Goal: Transaction & Acquisition: Book appointment/travel/reservation

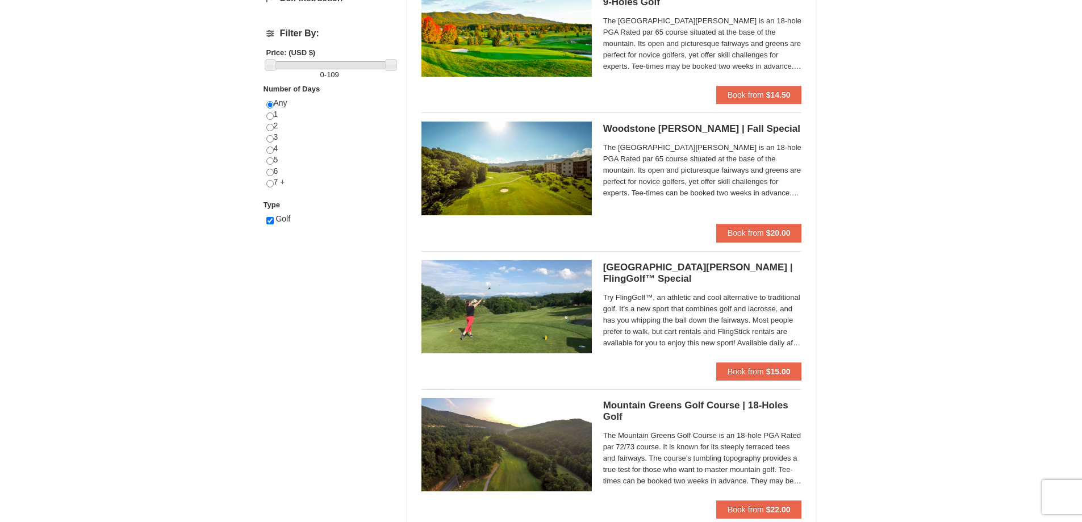
scroll to position [454, 0]
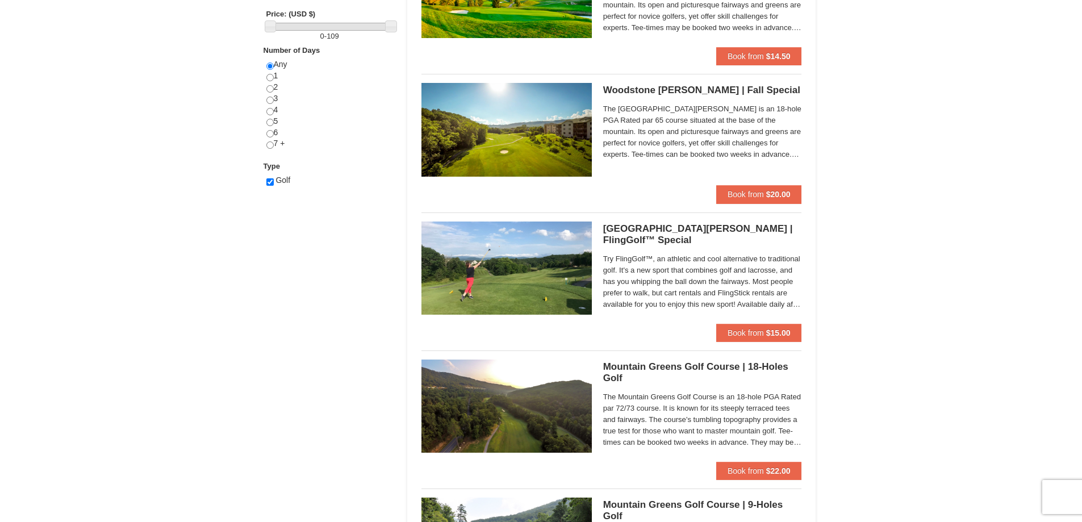
click at [631, 236] on h5 "Woodstone Meadows Golf Course | FlingGolf™ Special Woodstone Meadows Golf Course" at bounding box center [702, 234] width 199 height 23
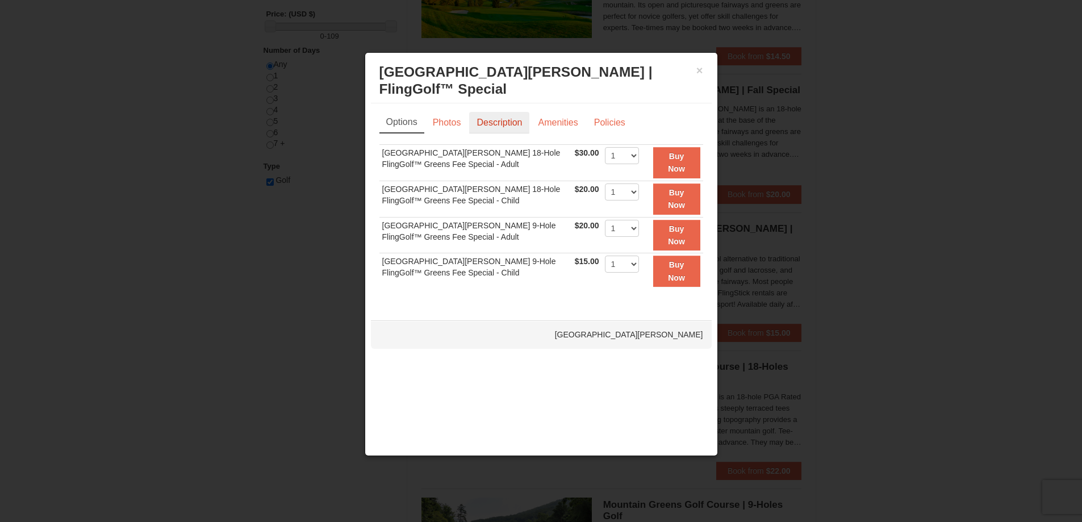
click at [492, 123] on link "Description" at bounding box center [499, 123] width 60 height 22
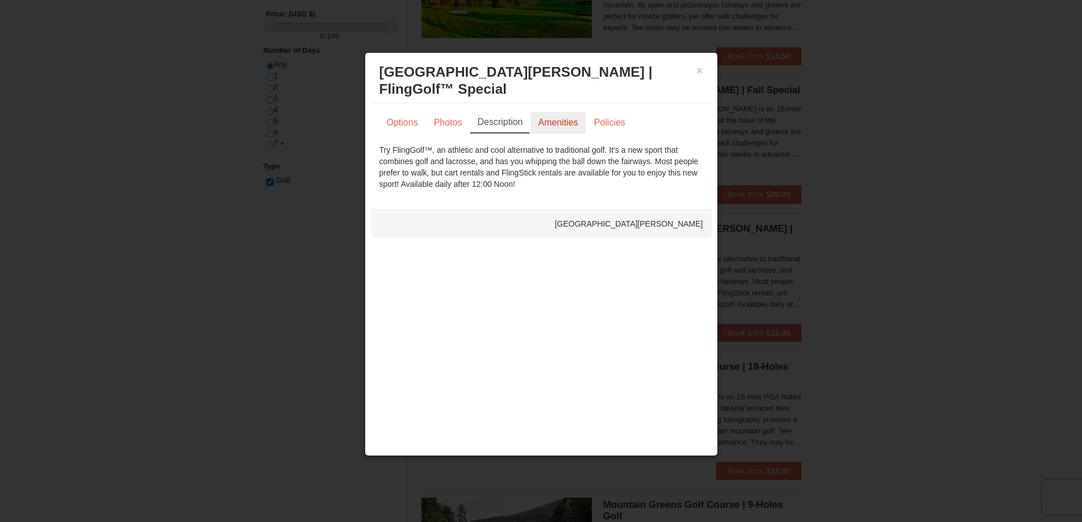
click at [560, 125] on link "Amenities" at bounding box center [557, 123] width 55 height 22
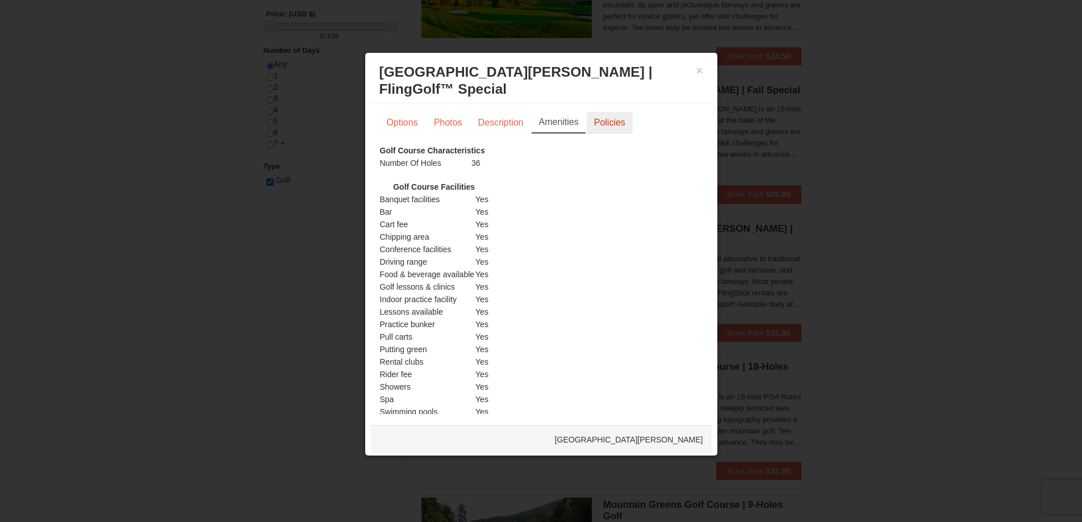
click at [611, 118] on link "Policies" at bounding box center [609, 123] width 46 height 22
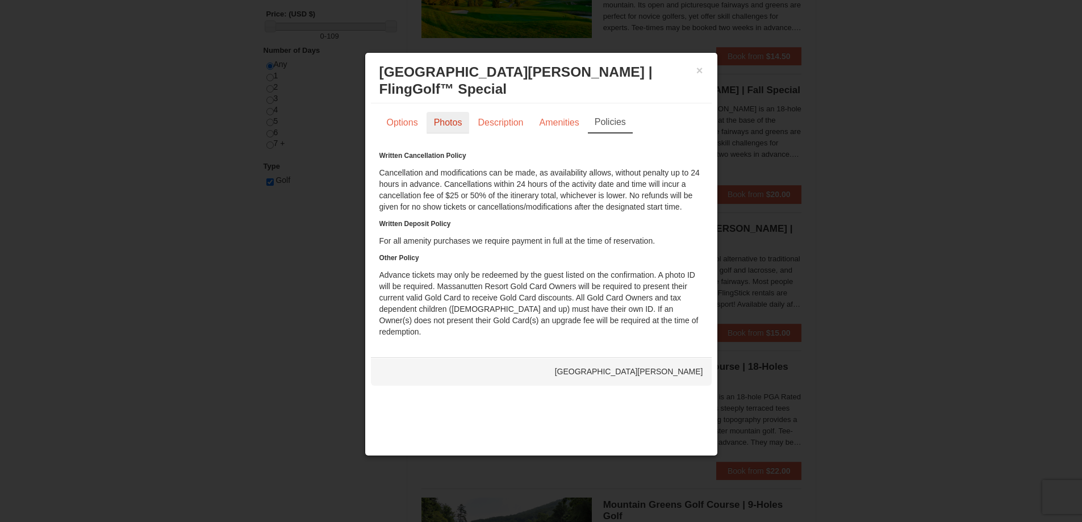
click at [440, 125] on link "Photos" at bounding box center [447, 123] width 43 height 22
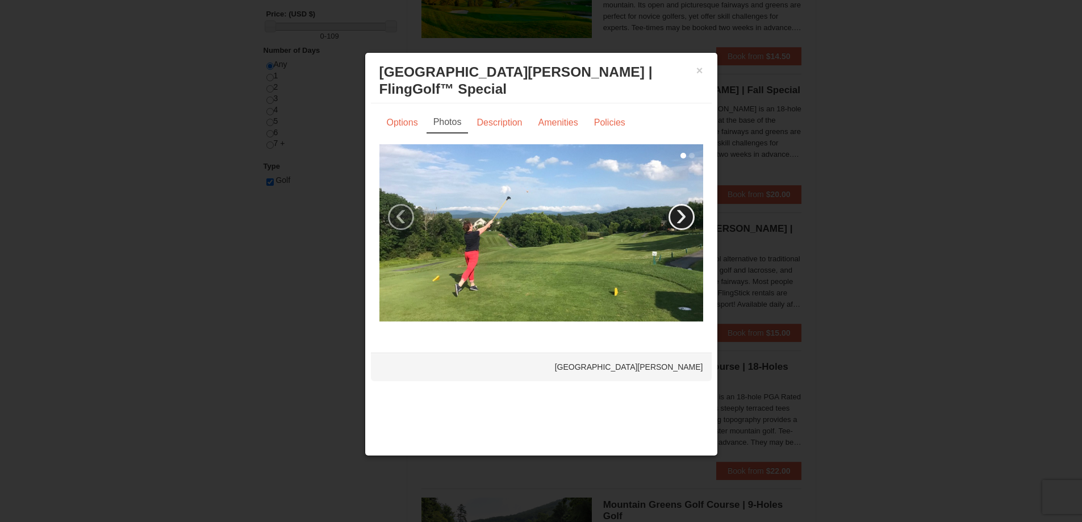
click at [683, 221] on link "›" at bounding box center [681, 217] width 26 height 26
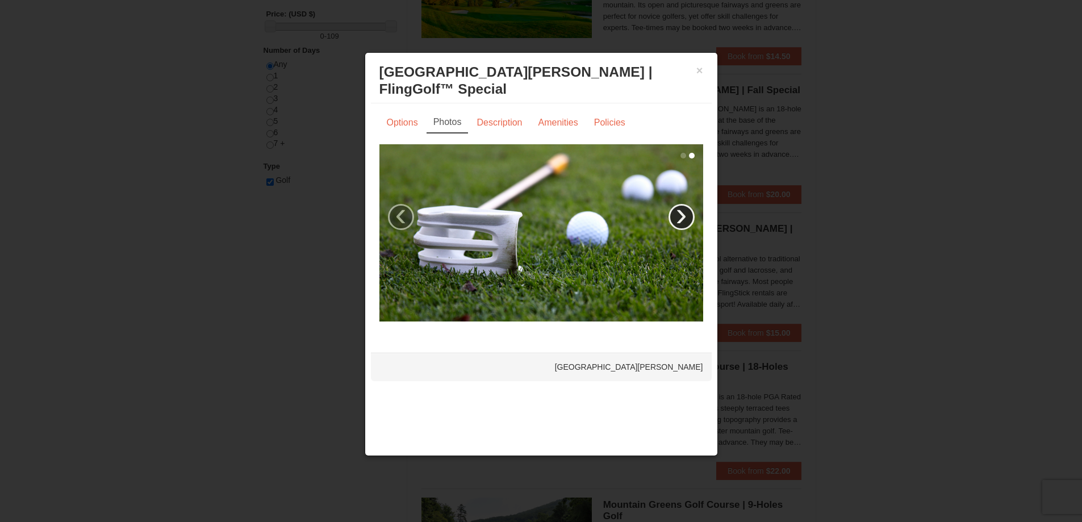
click at [682, 221] on link "›" at bounding box center [681, 217] width 26 height 26
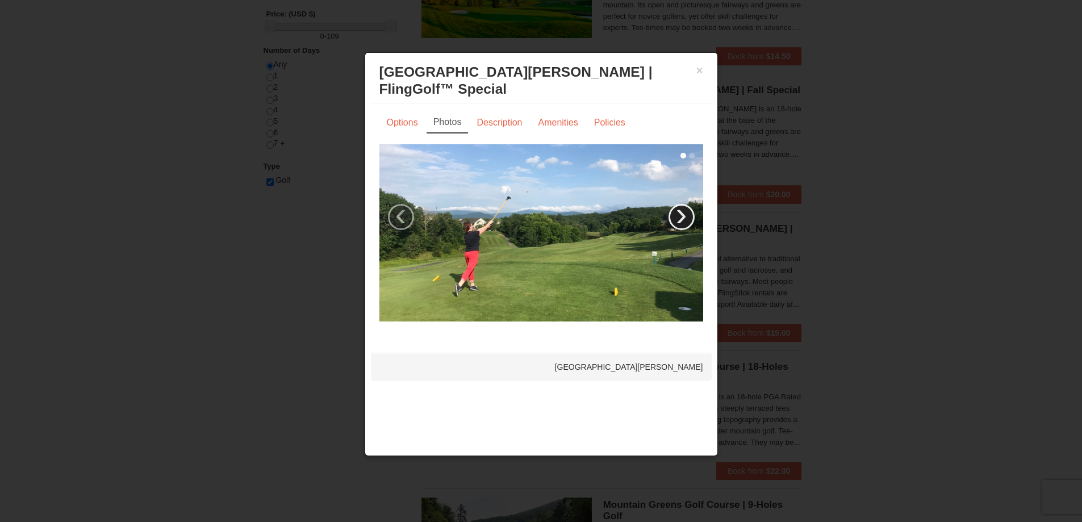
click at [682, 221] on link "›" at bounding box center [681, 217] width 26 height 26
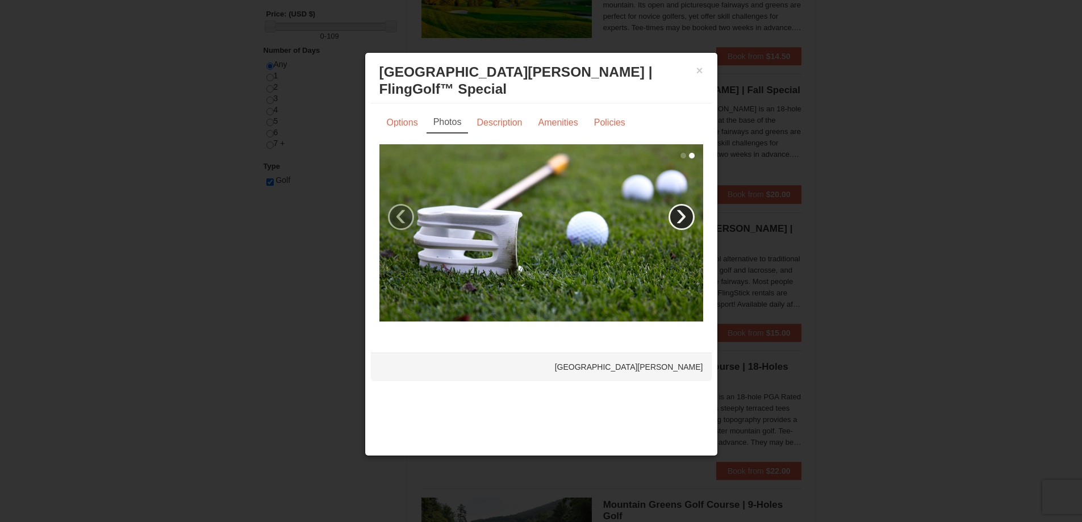
click at [682, 221] on link "›" at bounding box center [681, 217] width 26 height 26
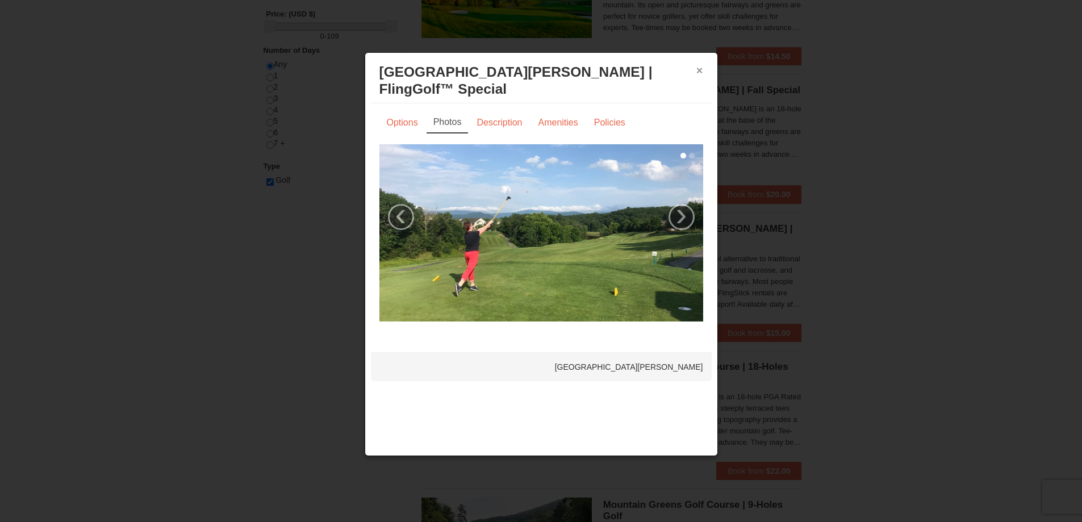
click at [702, 74] on button "×" at bounding box center [699, 70] width 7 height 11
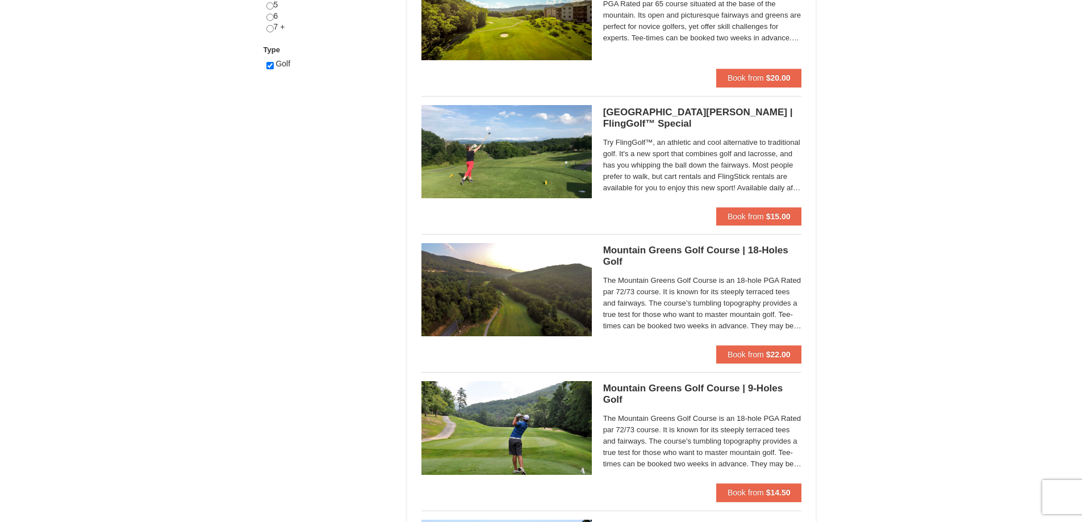
scroll to position [625, 0]
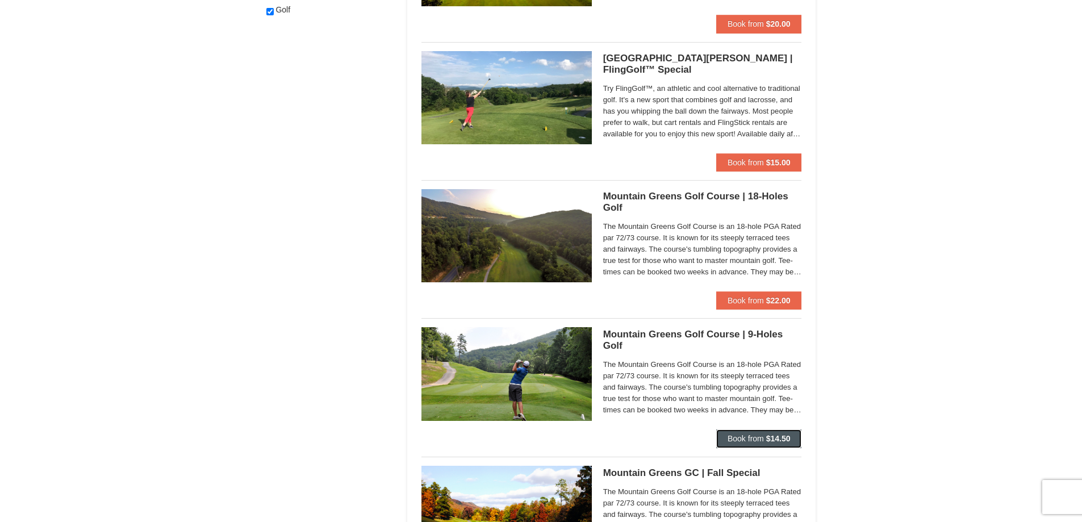
click at [758, 439] on span "Book from" at bounding box center [745, 438] width 36 height 9
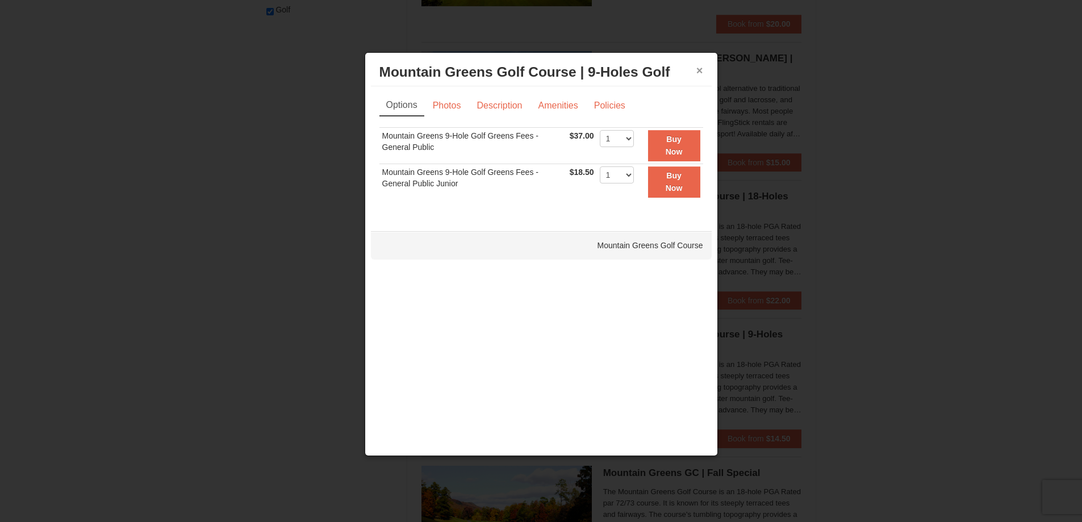
click at [701, 66] on button "×" at bounding box center [699, 70] width 7 height 11
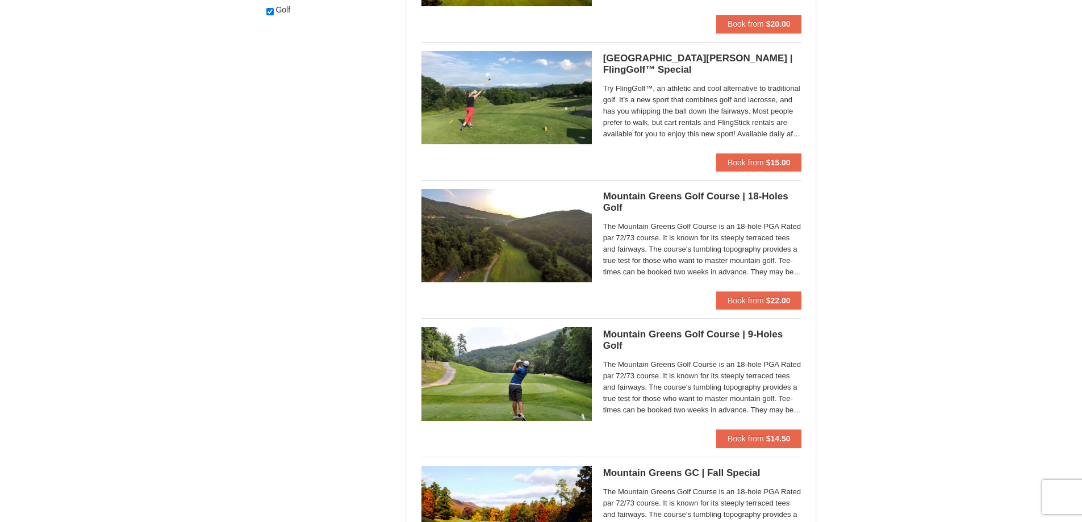
click at [680, 218] on div "Mountain Greens Golf Course | 18-Holes Golf Mountain Greens Golf Course The Mou…" at bounding box center [702, 240] width 199 height 102
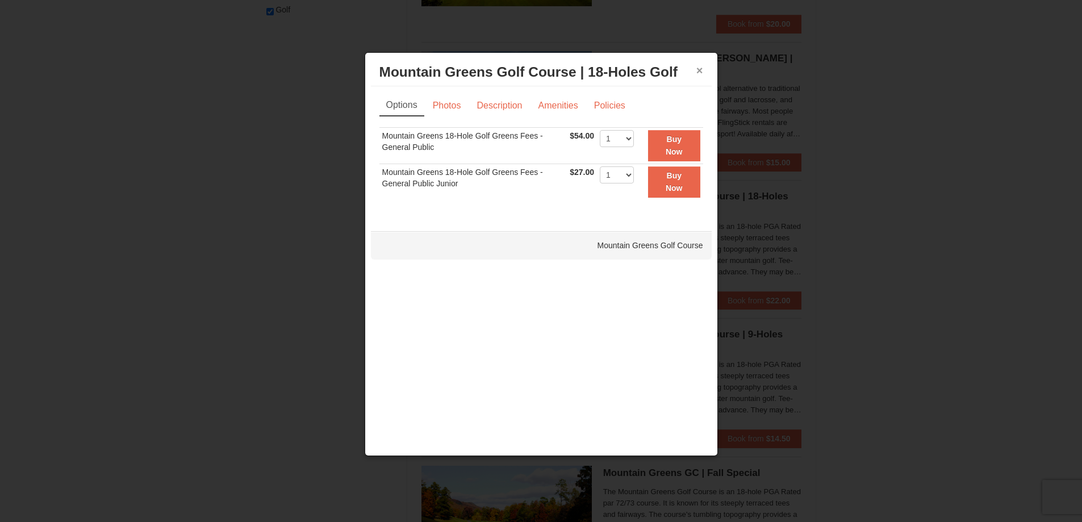
click at [700, 69] on button "×" at bounding box center [699, 70] width 7 height 11
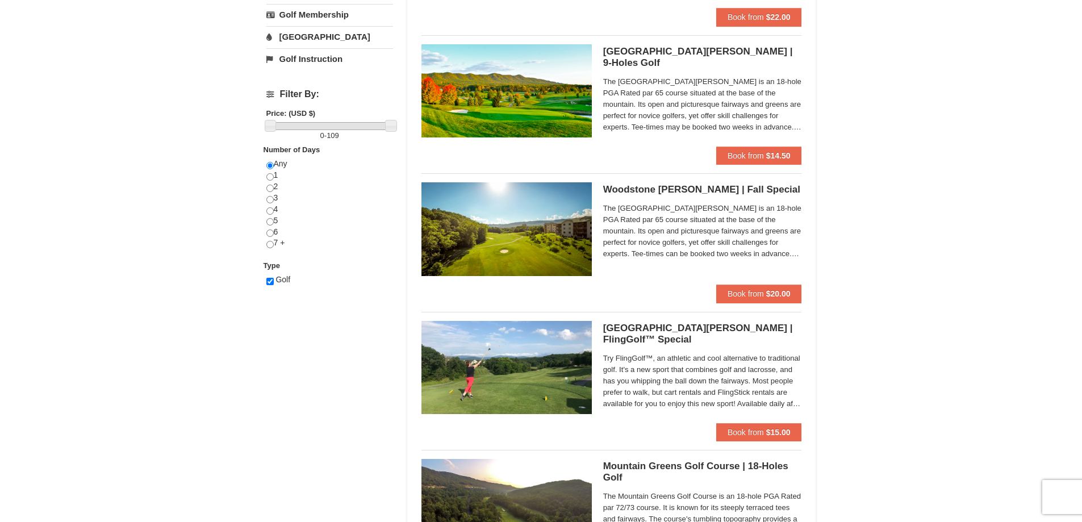
scroll to position [341, 0]
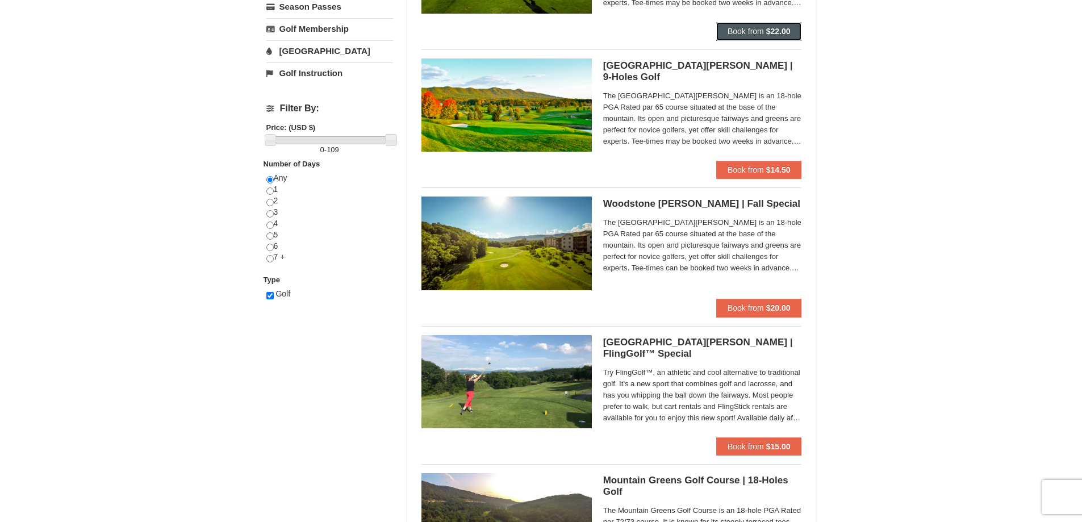
click at [756, 35] on span "Book from" at bounding box center [745, 31] width 36 height 9
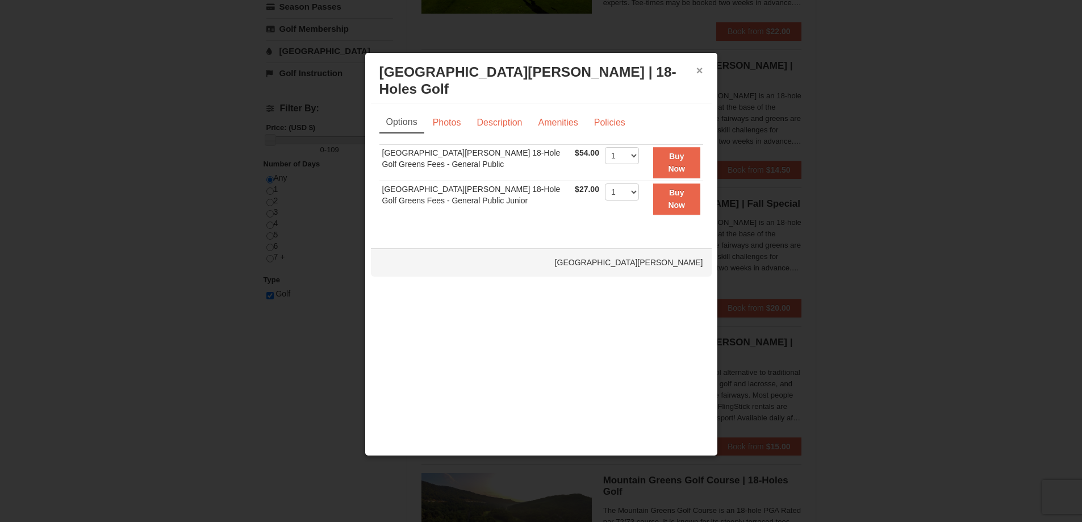
click at [702, 71] on button "×" at bounding box center [699, 70] width 7 height 11
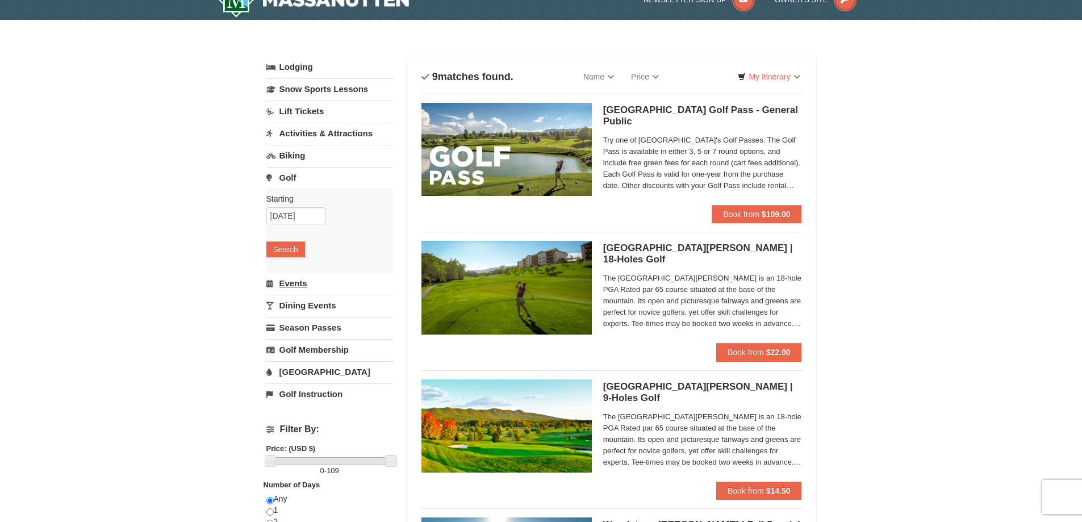
scroll to position [0, 0]
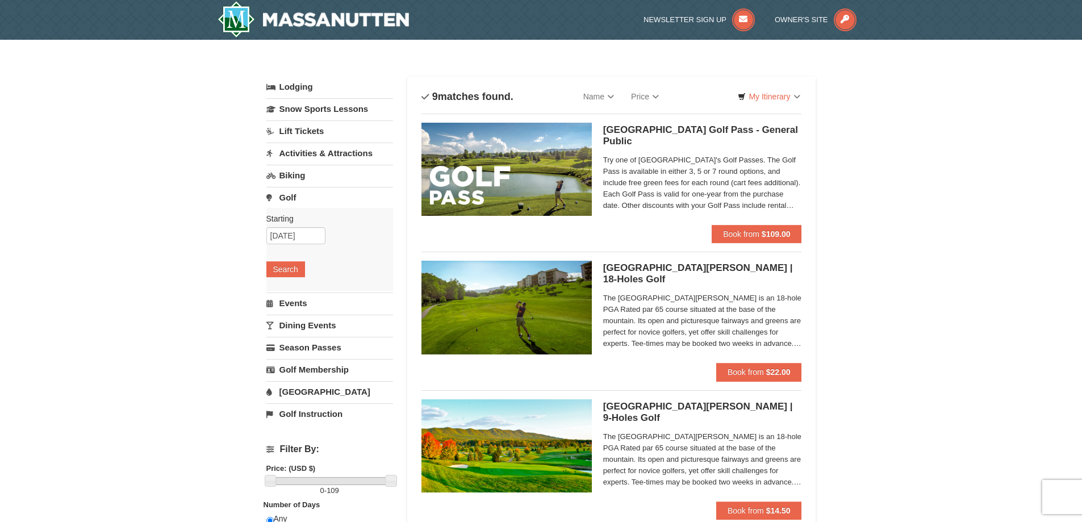
click at [319, 157] on link "Activities & Attractions" at bounding box center [329, 153] width 127 height 21
click at [287, 224] on button "Search" at bounding box center [285, 225] width 39 height 16
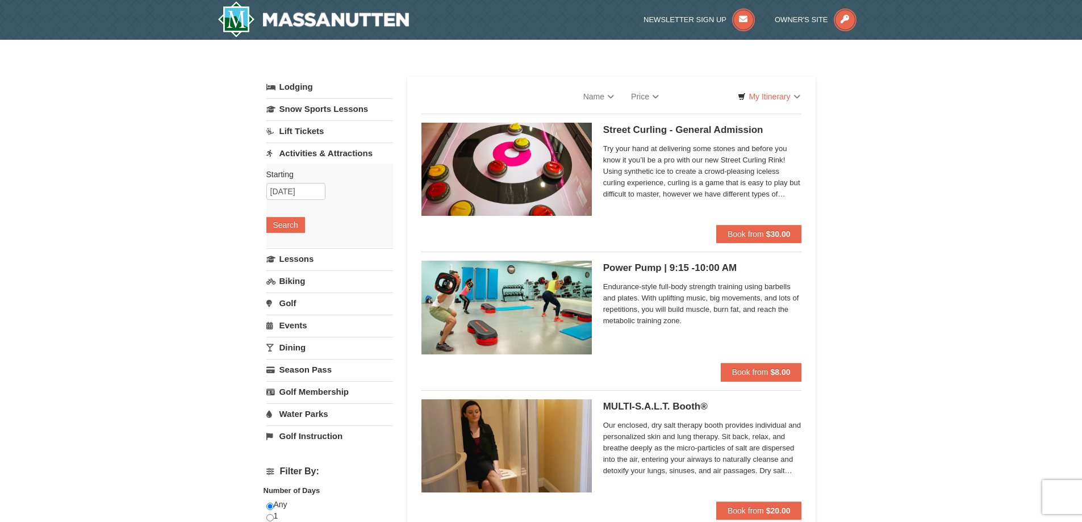
select select "10"
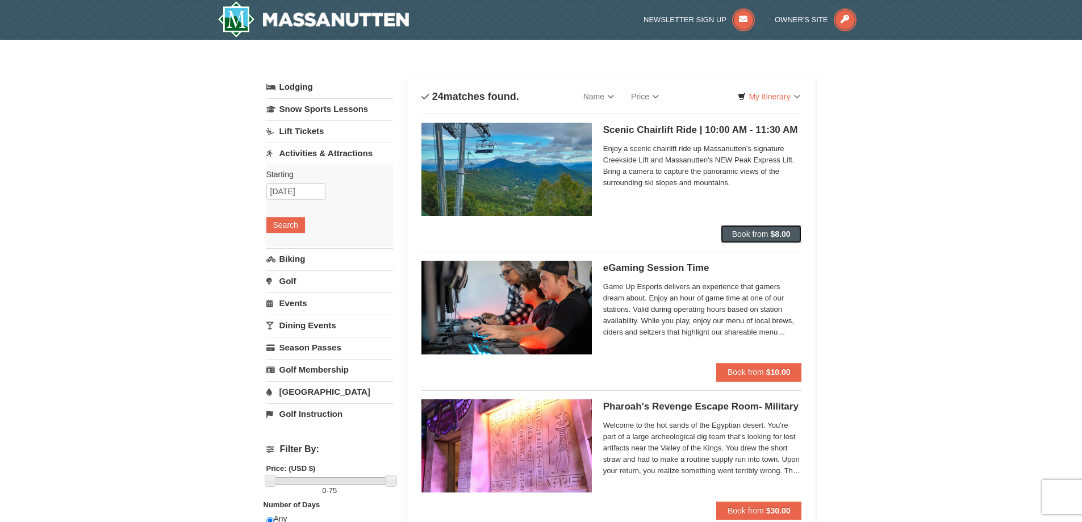
click at [753, 233] on span "Book from" at bounding box center [750, 233] width 36 height 9
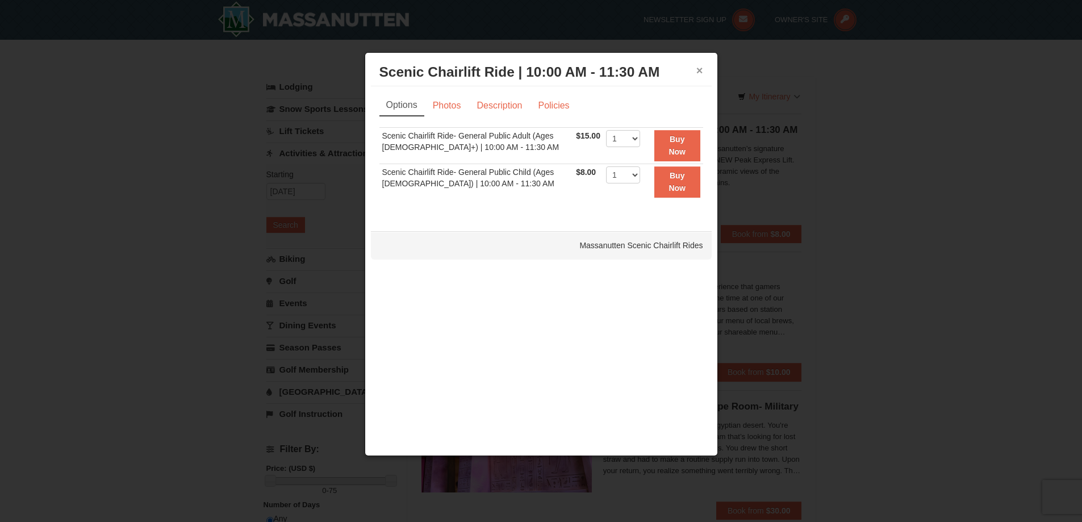
click at [700, 72] on button "×" at bounding box center [699, 70] width 7 height 11
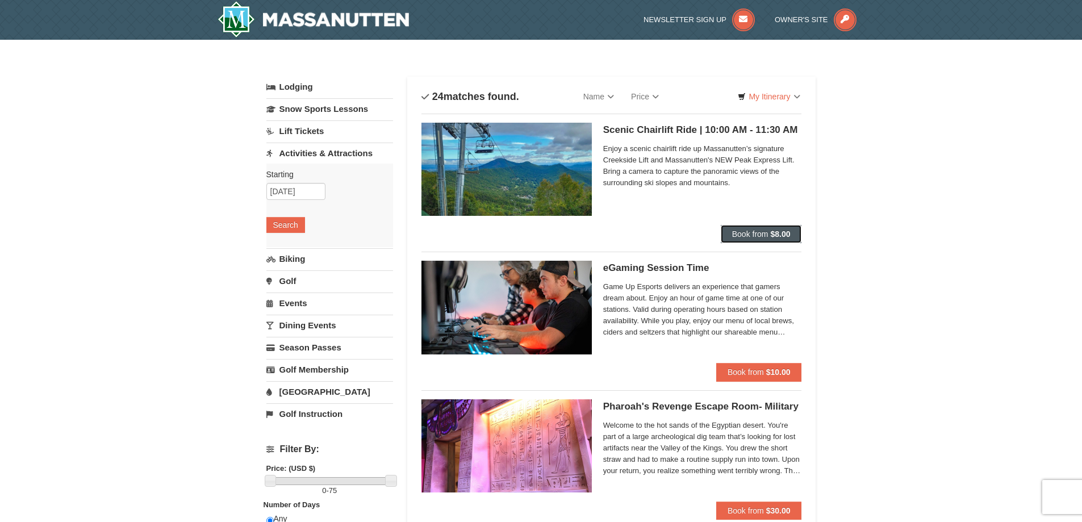
click at [754, 236] on span "Book from" at bounding box center [750, 233] width 36 height 9
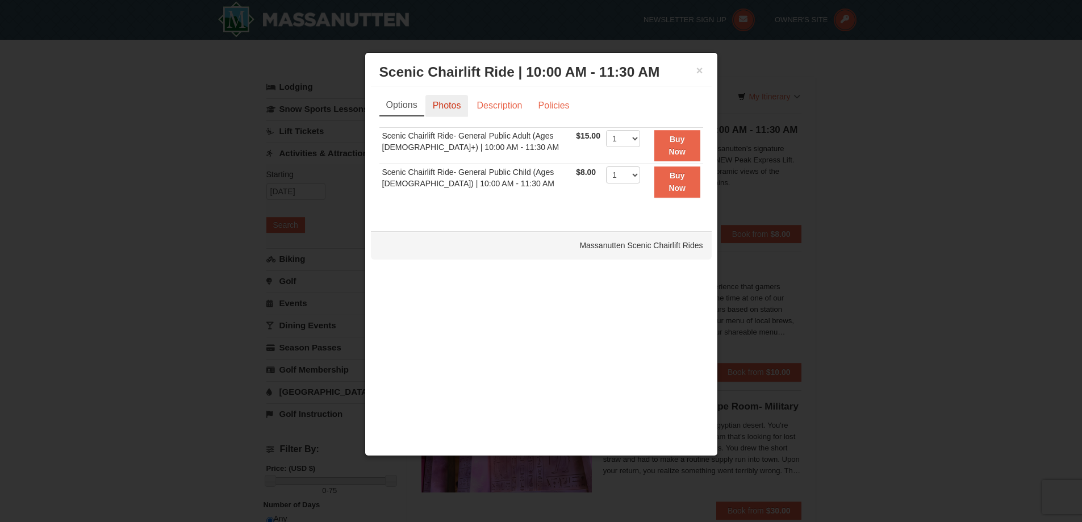
click at [434, 107] on link "Photos" at bounding box center [446, 106] width 43 height 22
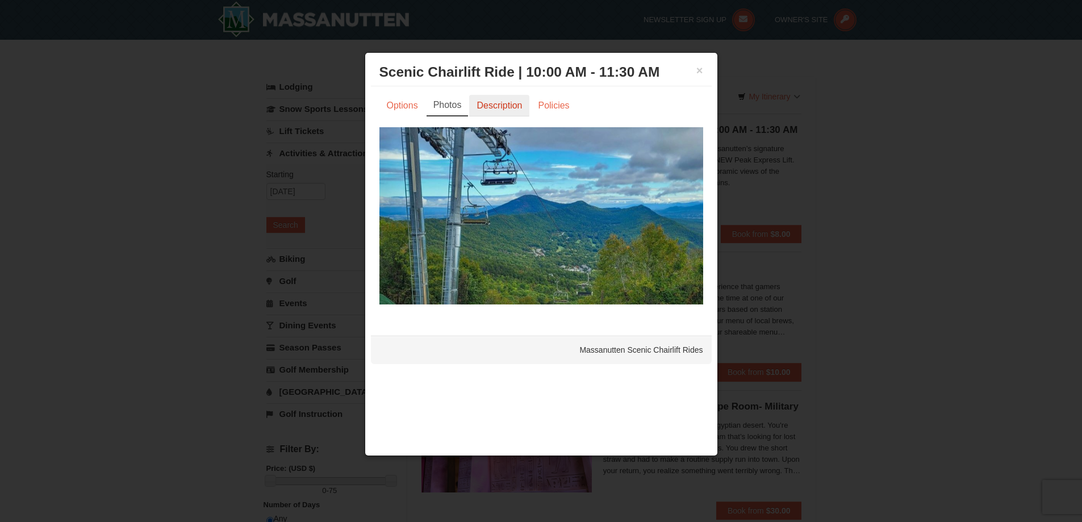
click at [501, 105] on link "Description" at bounding box center [499, 106] width 60 height 22
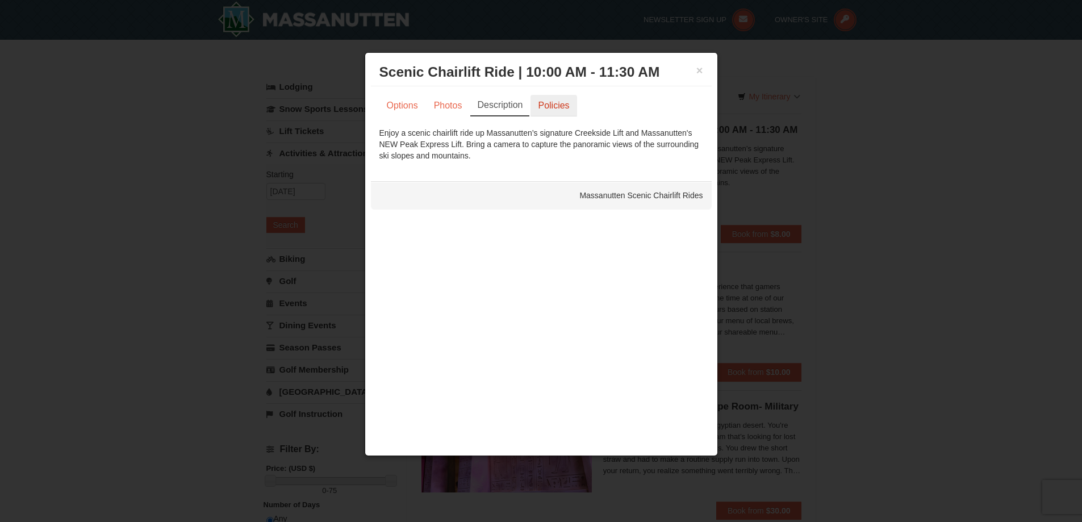
click at [539, 107] on link "Policies" at bounding box center [553, 106] width 46 height 22
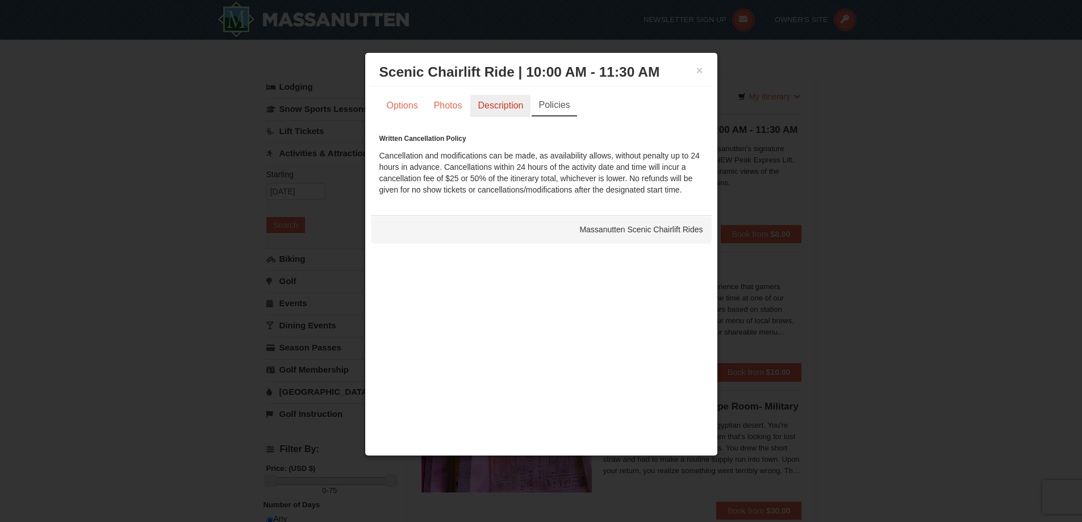
click at [496, 100] on link "Description" at bounding box center [500, 106] width 60 height 22
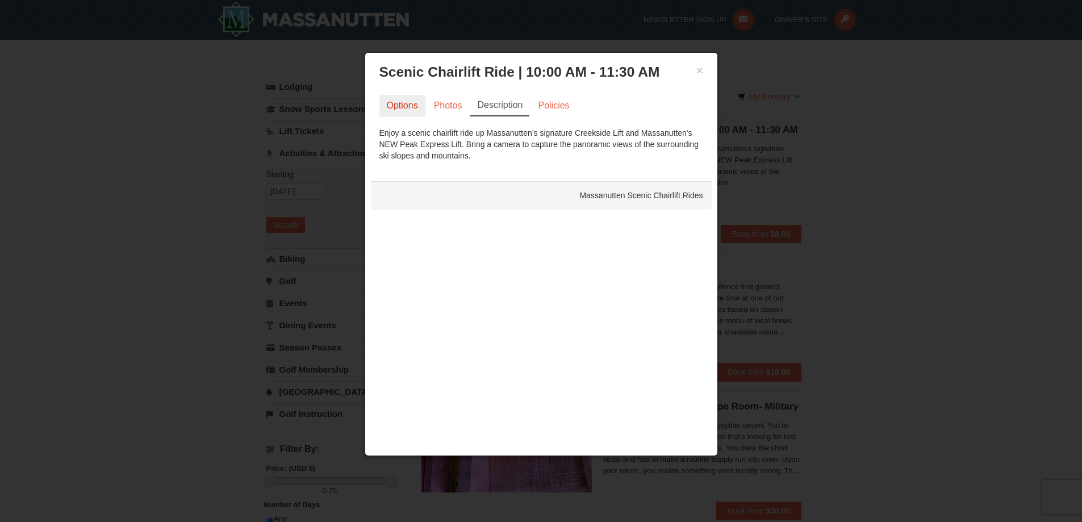
click at [398, 106] on link "Options" at bounding box center [402, 106] width 46 height 22
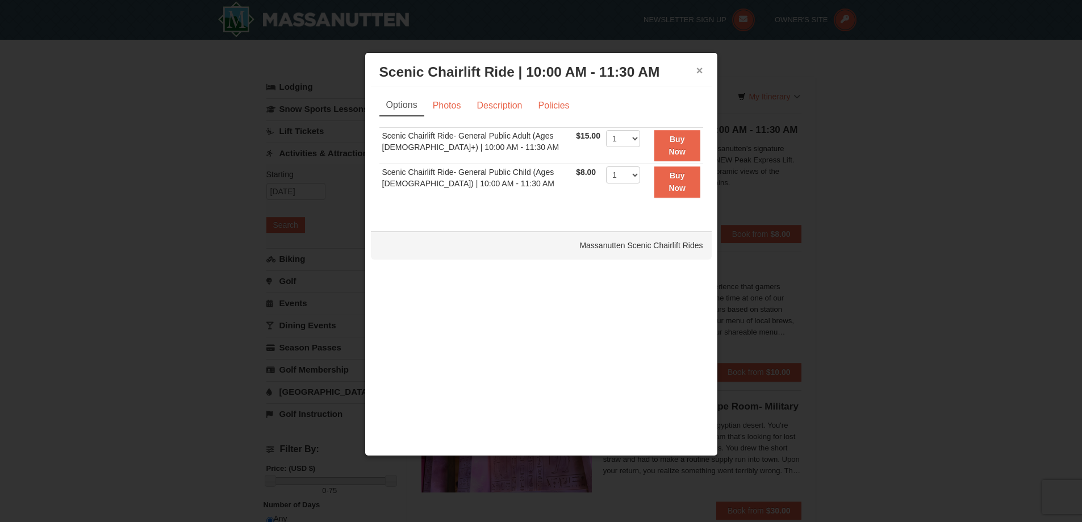
click at [696, 67] on button "×" at bounding box center [699, 70] width 7 height 11
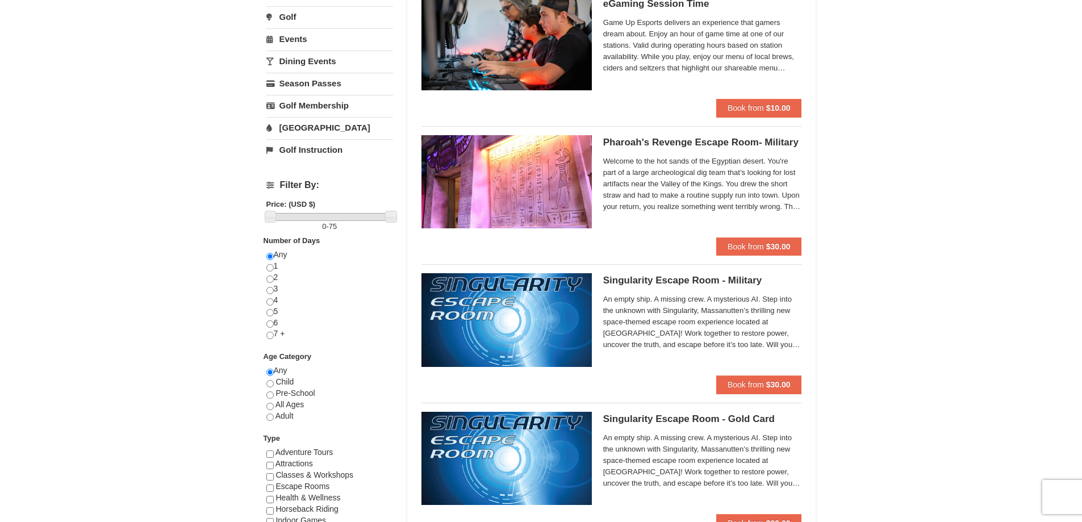
scroll to position [284, 0]
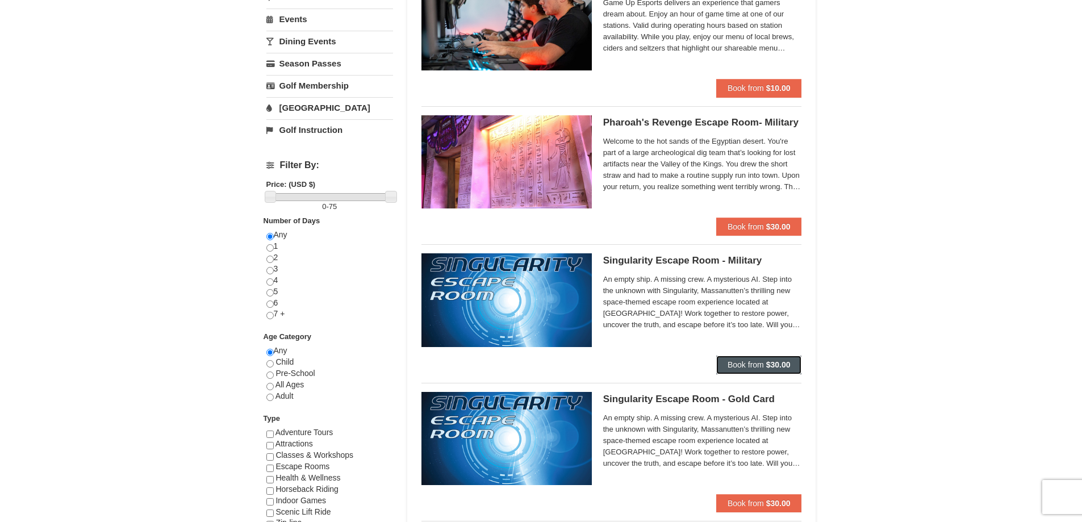
click at [737, 362] on span "Book from" at bounding box center [745, 364] width 36 height 9
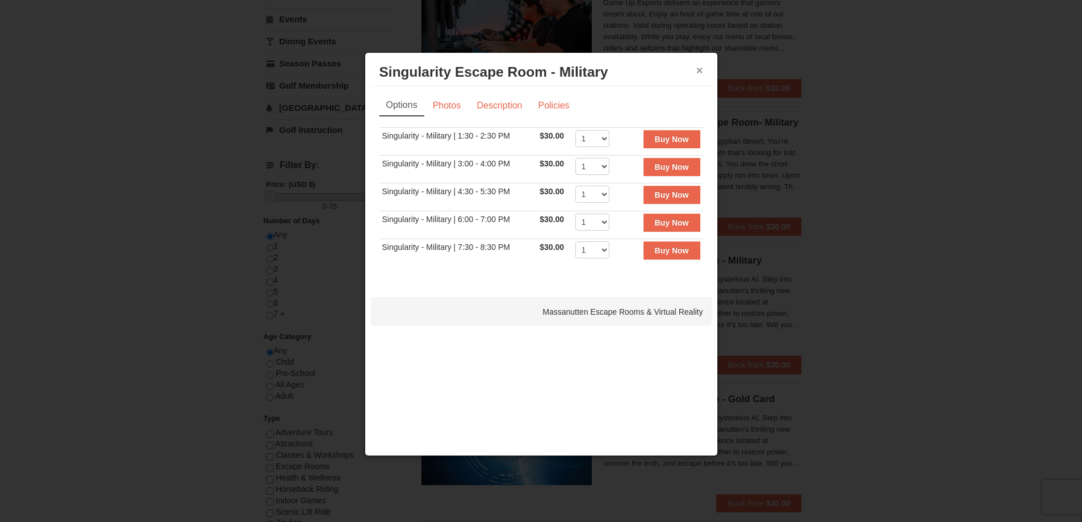
click at [698, 70] on button "×" at bounding box center [699, 70] width 7 height 11
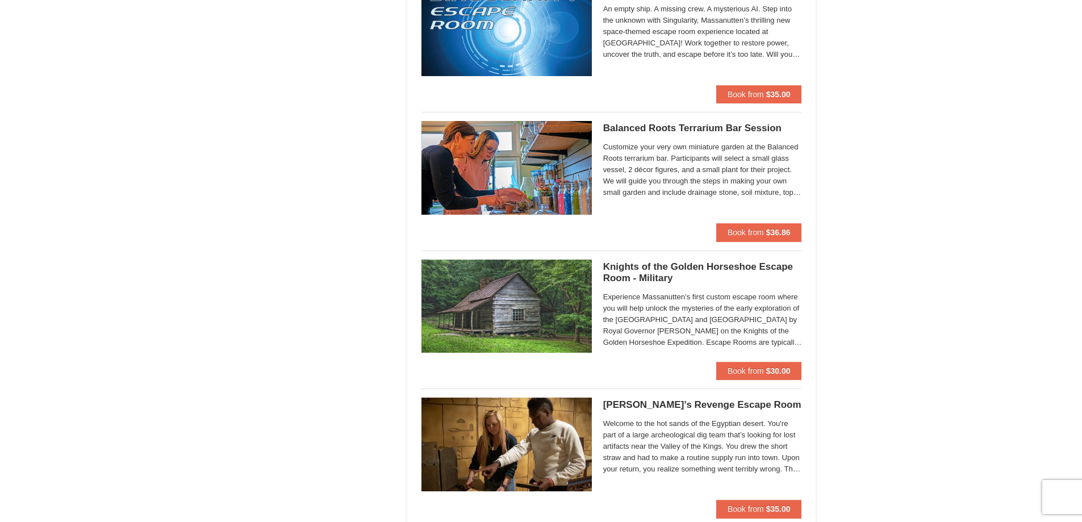
scroll to position [852, 0]
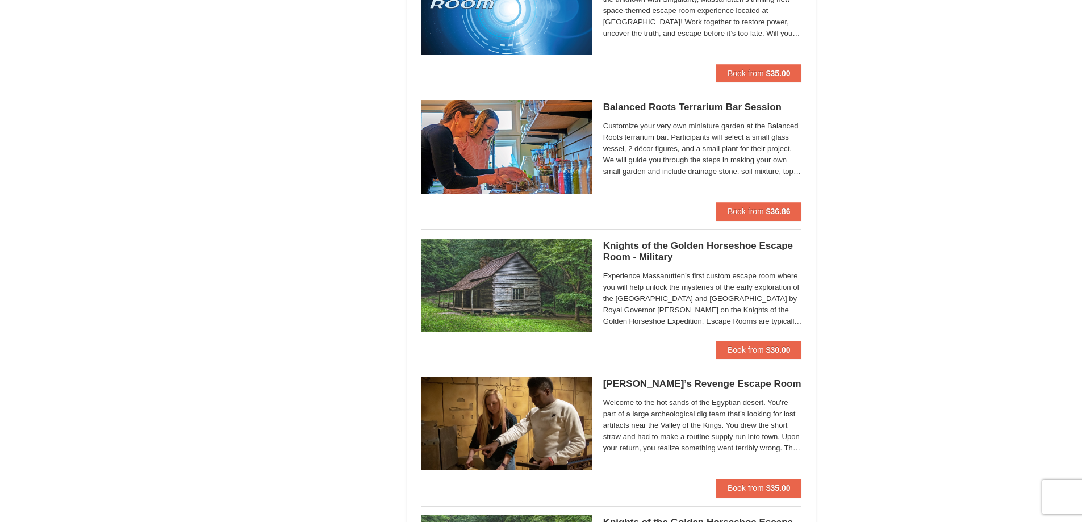
click at [639, 249] on h5 "Knights of the Golden Horseshoe Escape Room - Military Massanutten Escape Rooms…" at bounding box center [702, 251] width 199 height 23
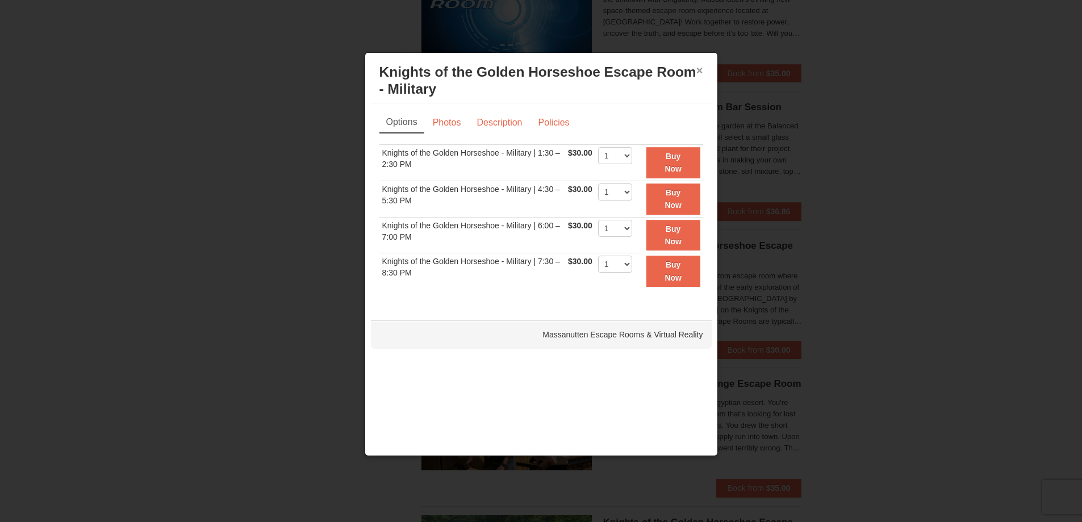
click at [701, 72] on button "×" at bounding box center [699, 70] width 7 height 11
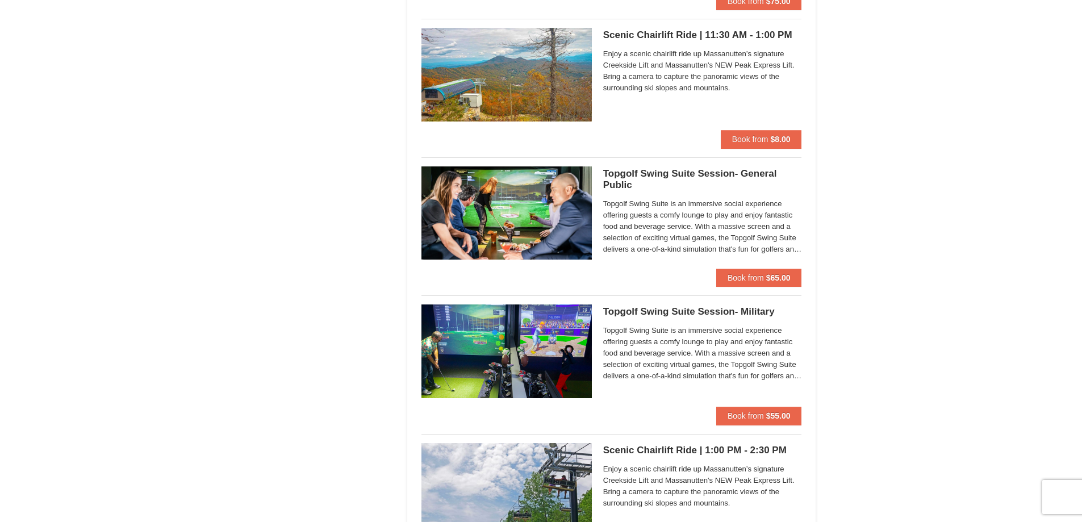
scroll to position [1646, 0]
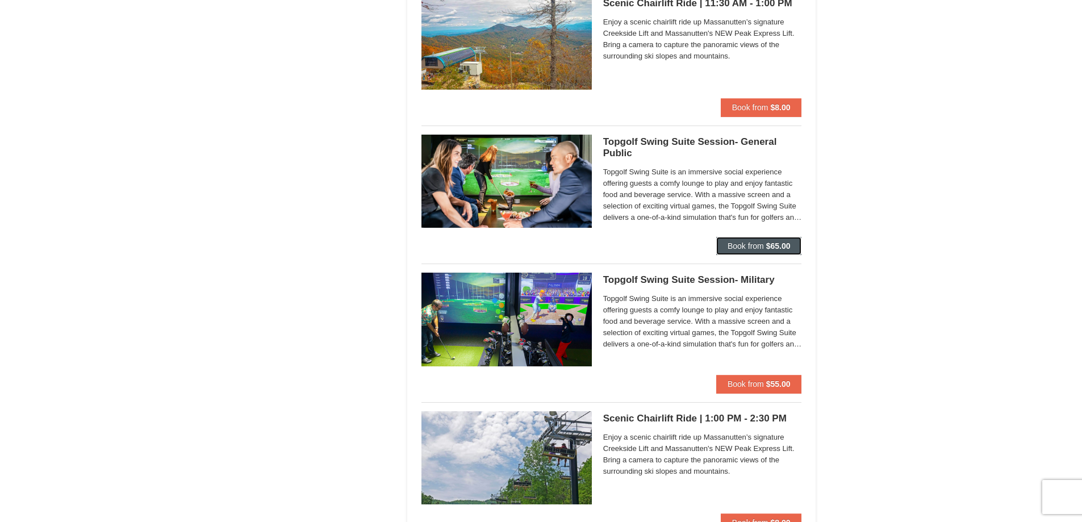
click at [760, 250] on span "Book from" at bounding box center [745, 245] width 36 height 9
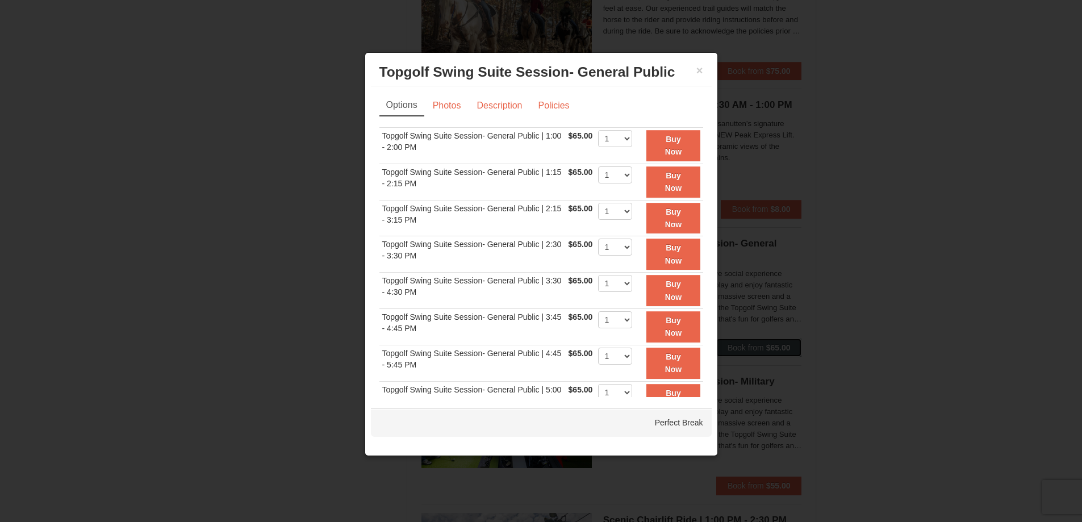
scroll to position [1419, 0]
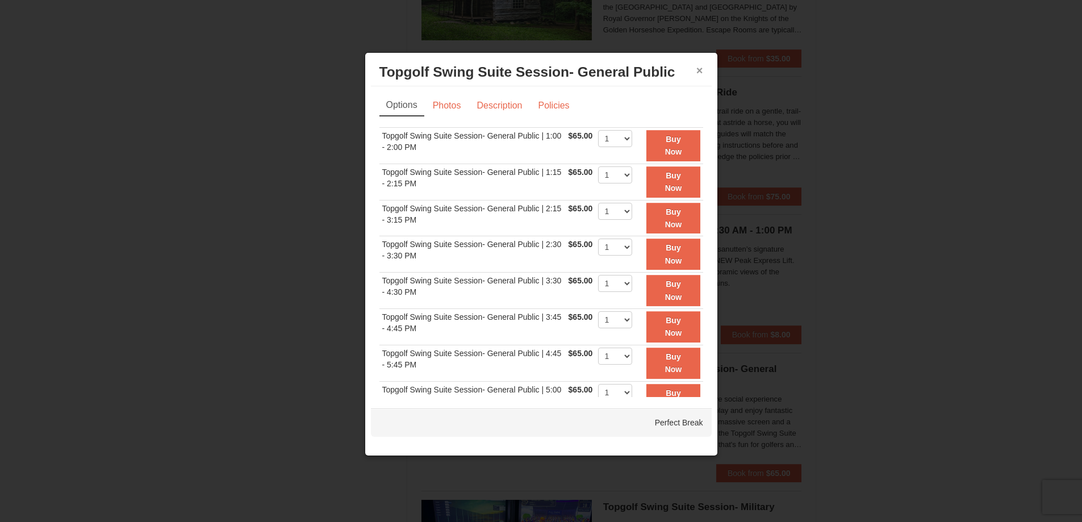
click at [698, 69] on button "×" at bounding box center [699, 70] width 7 height 11
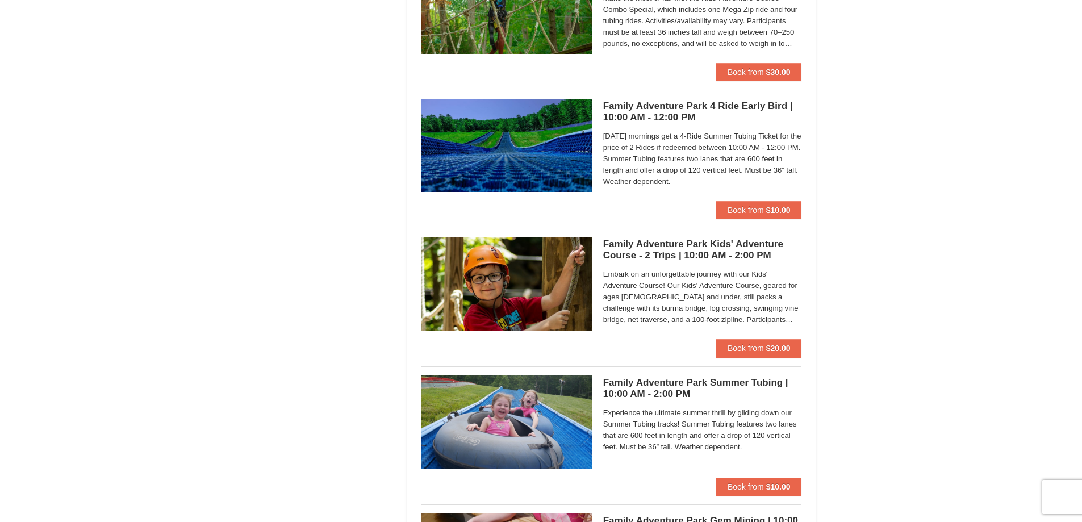
scroll to position [2441, 0]
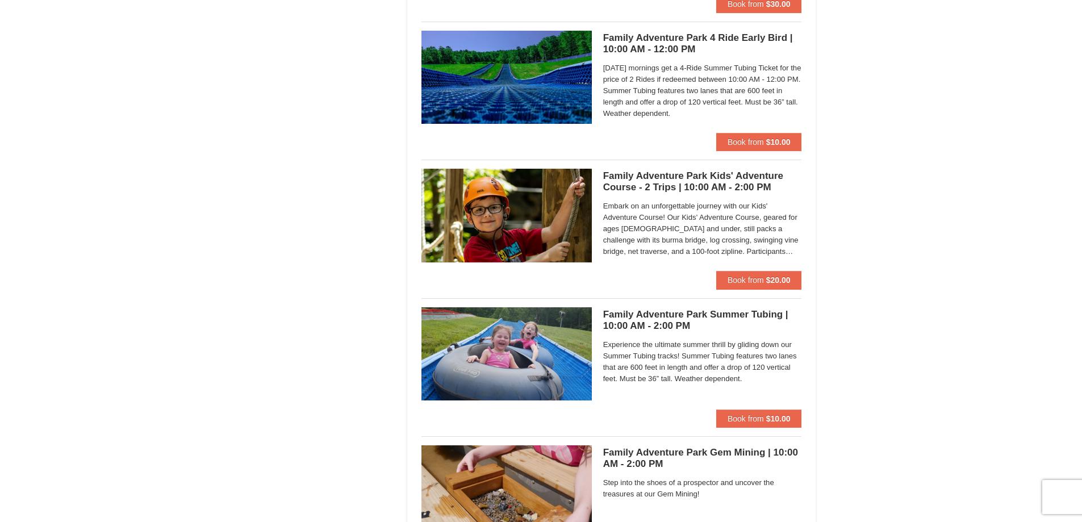
click at [665, 317] on h5 "Family Adventure Park Summer Tubing | 10:00 AM - 2:00 PM Massanutten Family Adv…" at bounding box center [702, 320] width 199 height 23
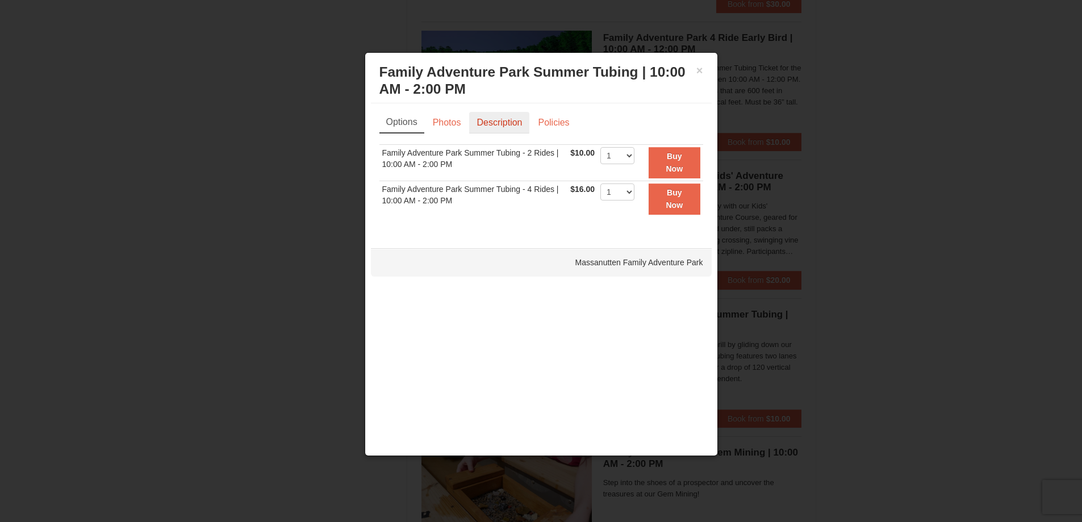
click at [499, 120] on link "Description" at bounding box center [499, 123] width 60 height 22
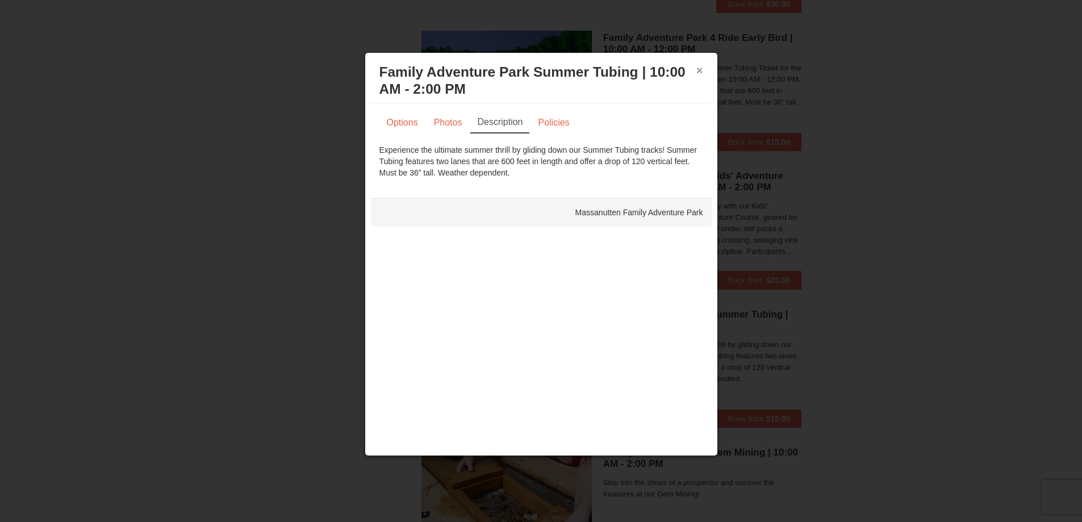
click at [697, 70] on button "×" at bounding box center [699, 70] width 7 height 11
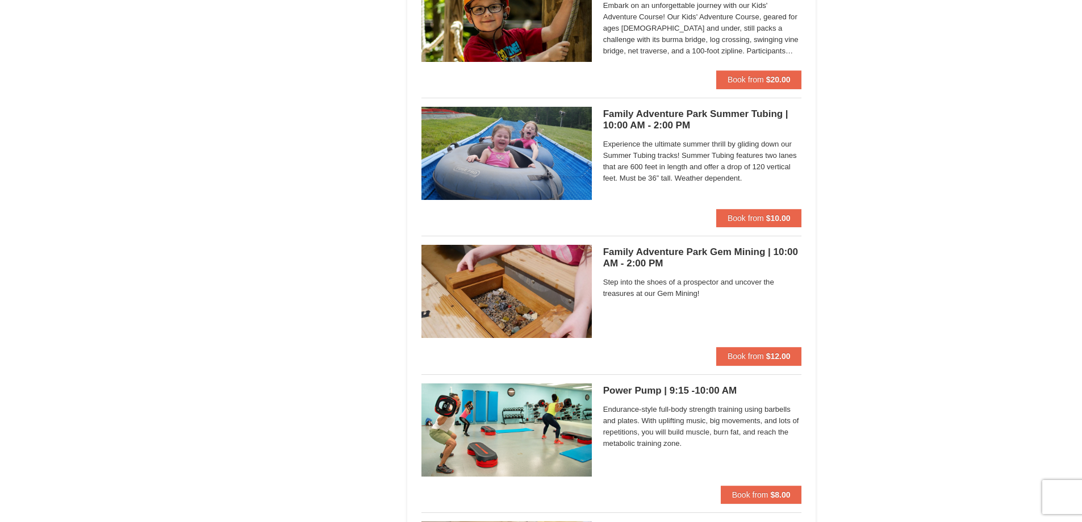
scroll to position [2668, 0]
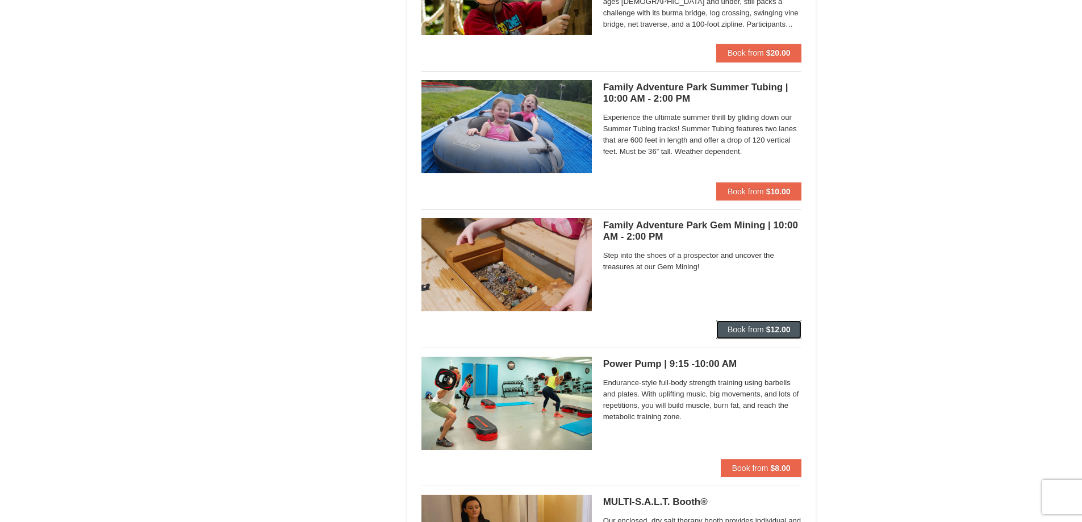
click at [753, 323] on button "Book from $12.00" at bounding box center [759, 329] width 86 height 18
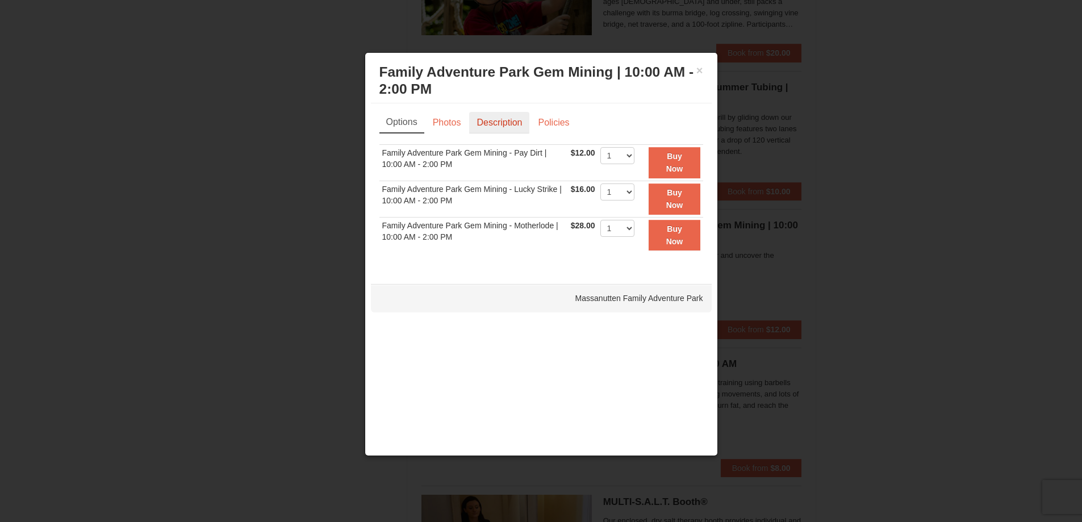
click at [487, 125] on link "Description" at bounding box center [499, 123] width 60 height 22
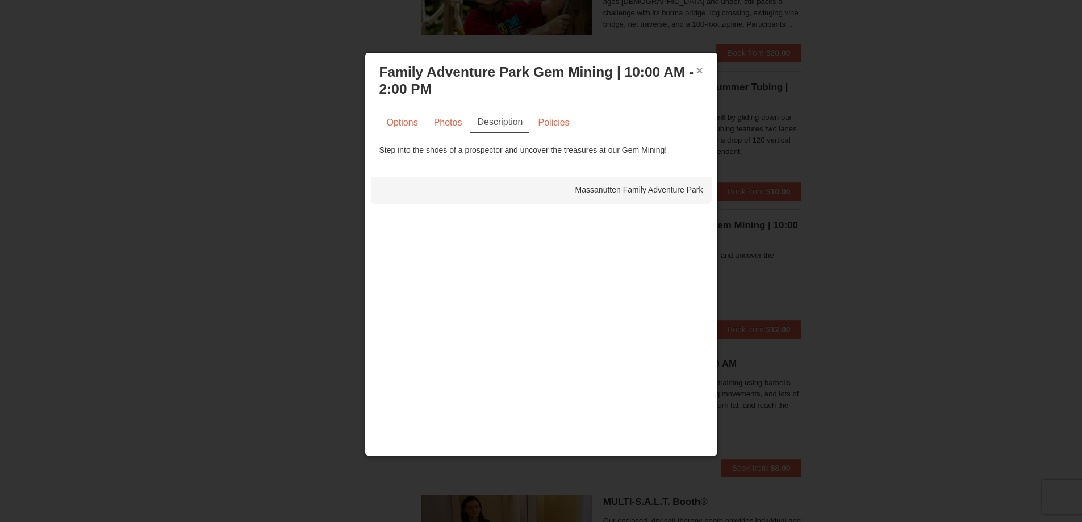
click at [697, 72] on button "×" at bounding box center [699, 70] width 7 height 11
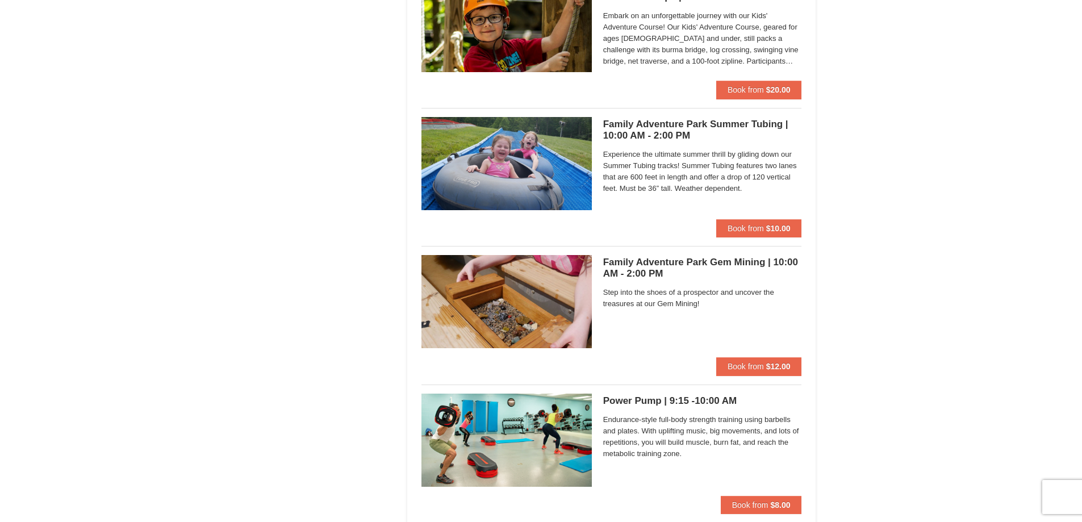
scroll to position [2612, 0]
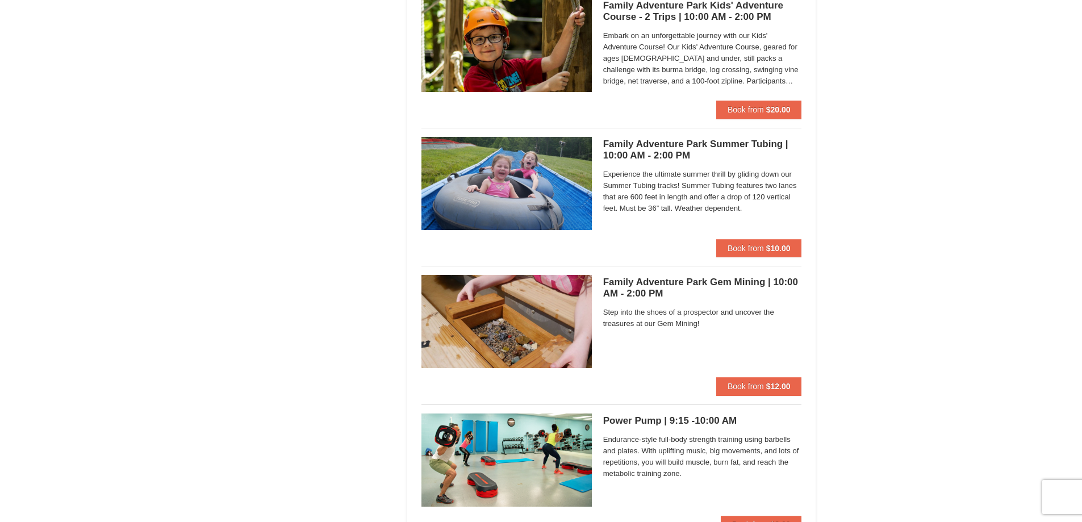
click at [496, 172] on img at bounding box center [506, 183] width 170 height 93
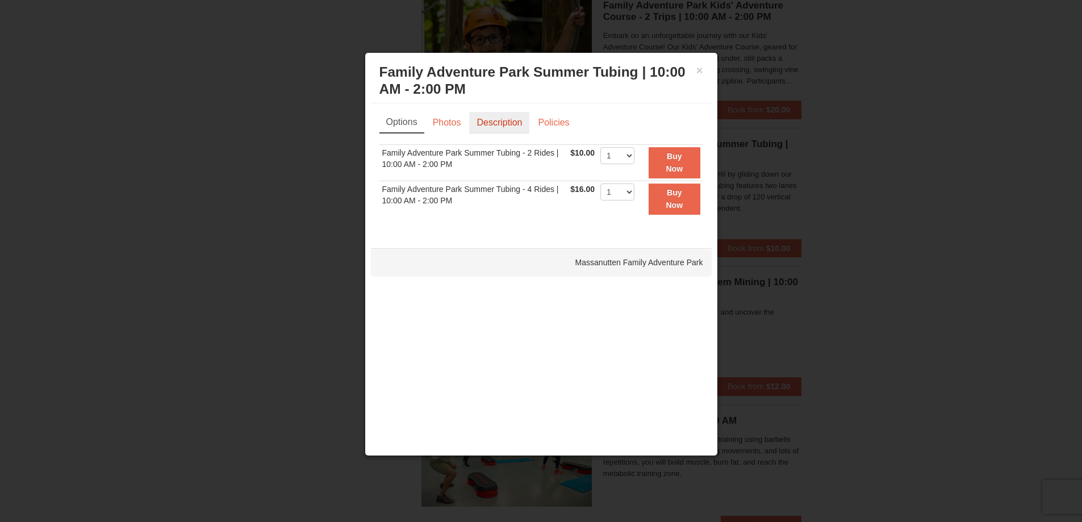
click at [497, 119] on link "Description" at bounding box center [499, 123] width 60 height 22
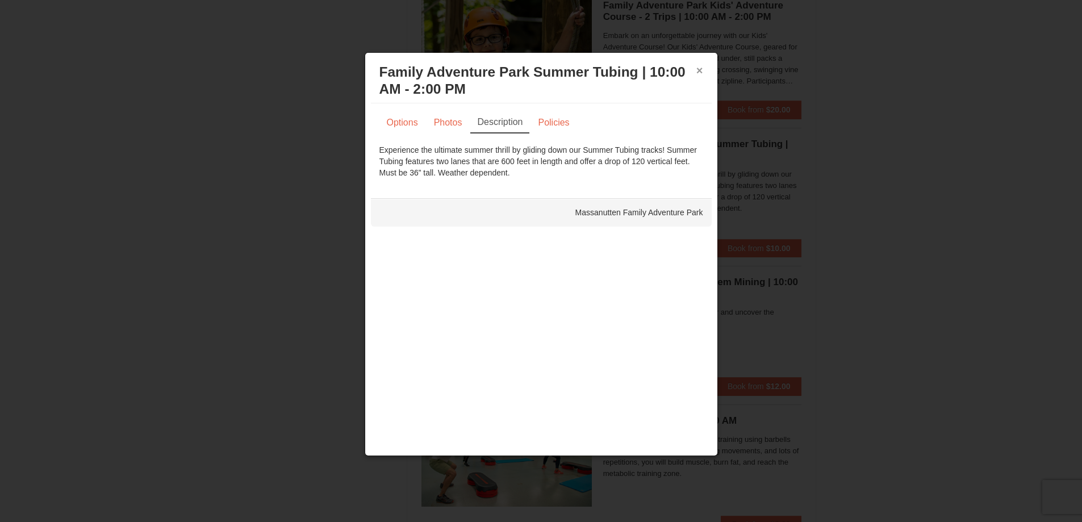
click at [697, 68] on button "×" at bounding box center [699, 70] width 7 height 11
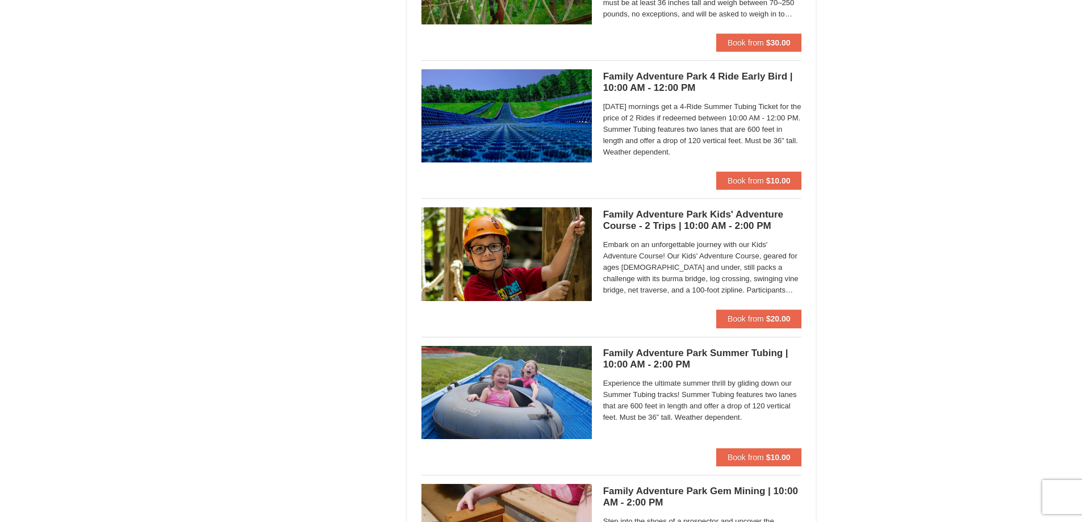
scroll to position [2385, 0]
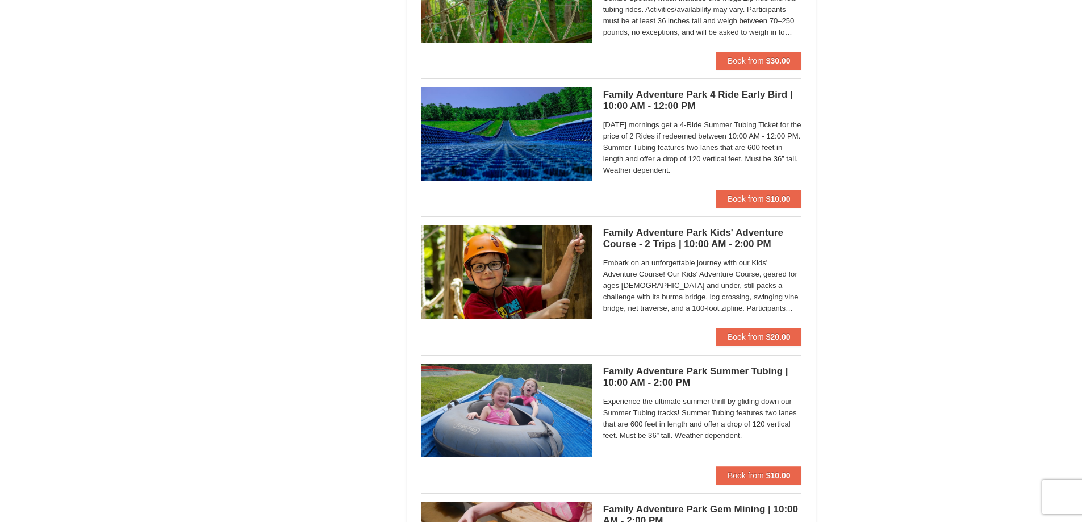
click at [658, 102] on h5 "Family Adventure Park 4 Ride Early Bird | 10:00 AM - 12:00 PM Massanutten Famil…" at bounding box center [702, 100] width 199 height 23
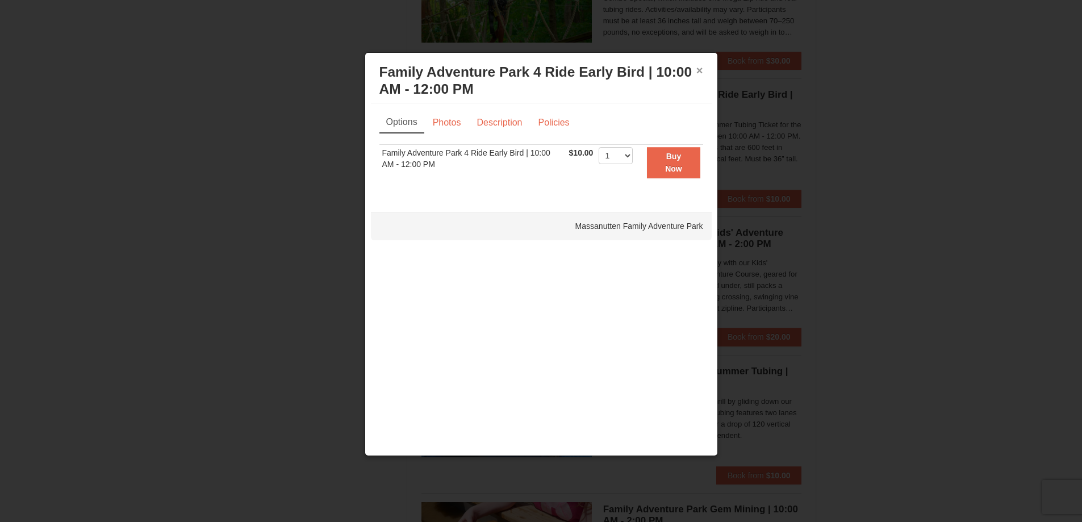
click at [697, 72] on button "×" at bounding box center [699, 70] width 7 height 11
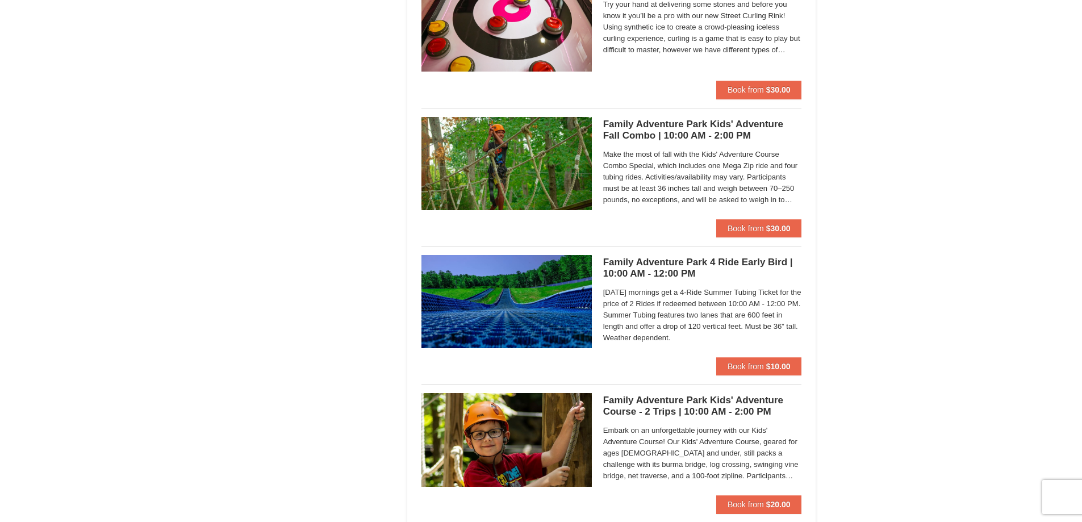
scroll to position [2214, 0]
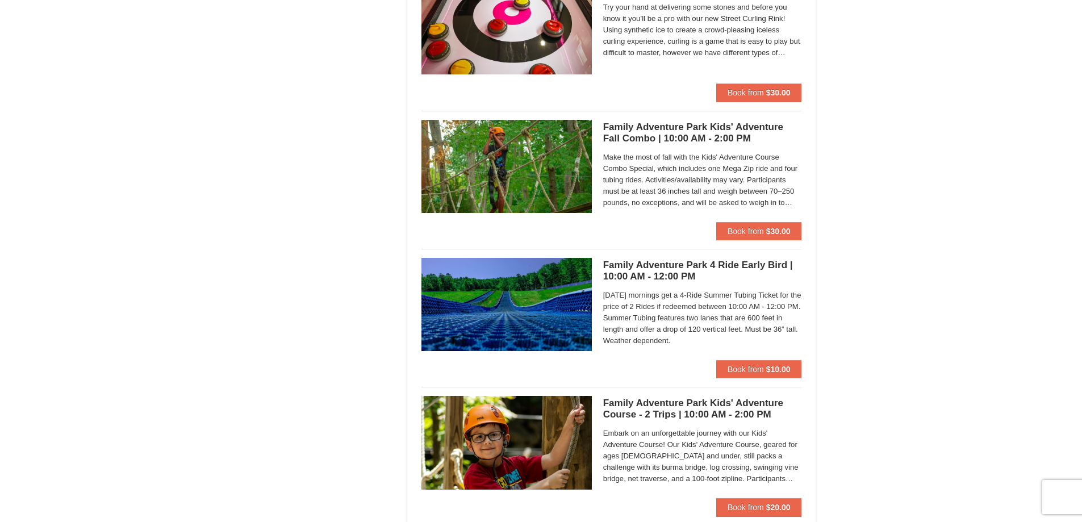
click at [627, 128] on h5 "Family Adventure Park Kids' Adventure Fall Combo | 10:00 AM - 2:00 PM Massanutt…" at bounding box center [702, 133] width 199 height 23
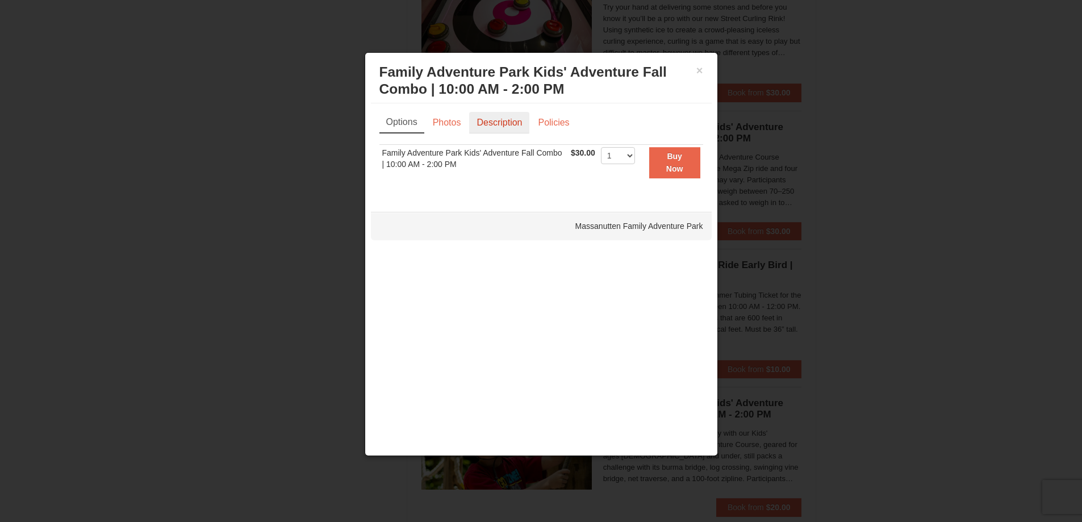
click at [494, 127] on link "Description" at bounding box center [499, 123] width 60 height 22
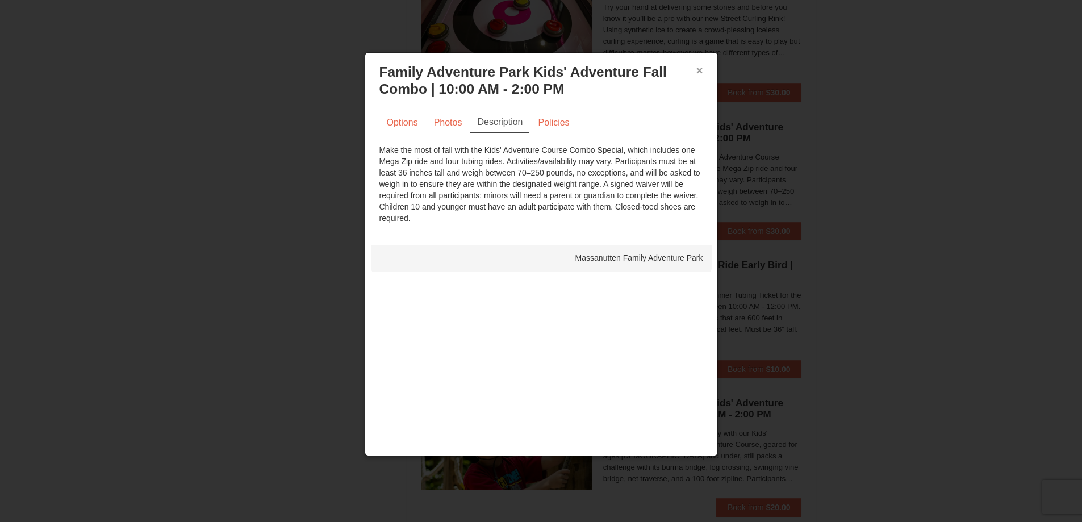
click at [702, 69] on button "×" at bounding box center [699, 70] width 7 height 11
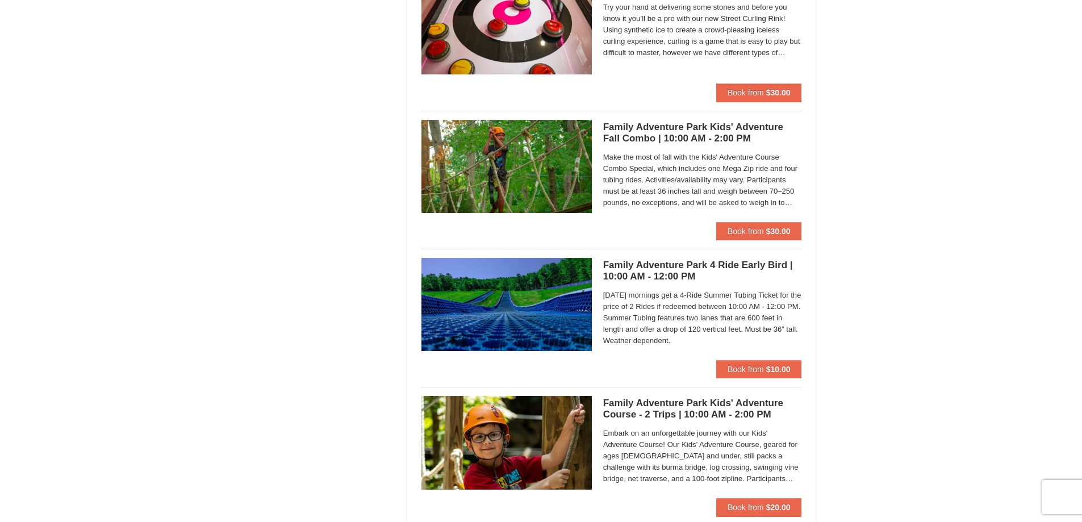
click at [706, 175] on span "Make the most of fall with the Kids' Adventure Course Combo Special, which incl…" at bounding box center [702, 180] width 199 height 57
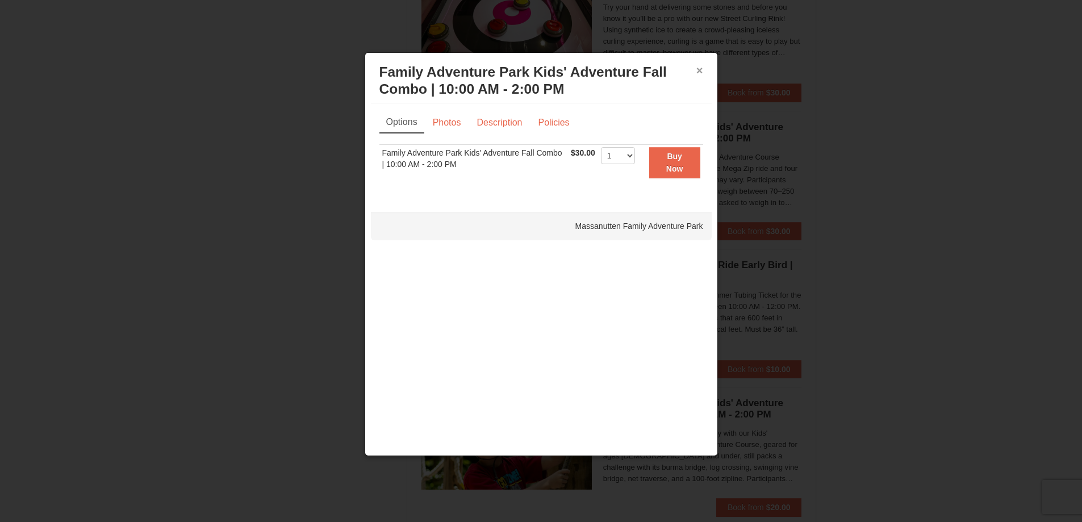
click at [699, 73] on button "×" at bounding box center [699, 70] width 7 height 11
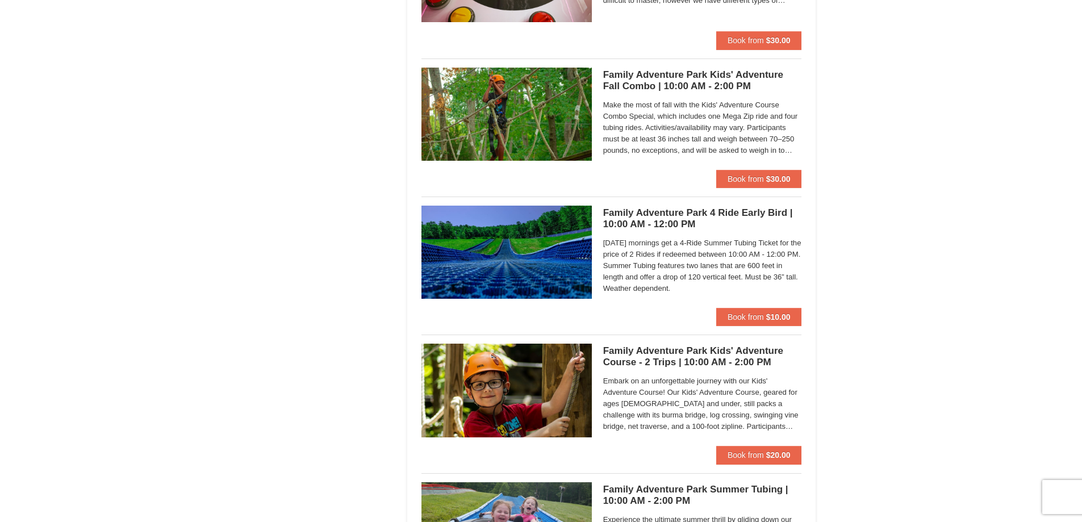
scroll to position [2328, 0]
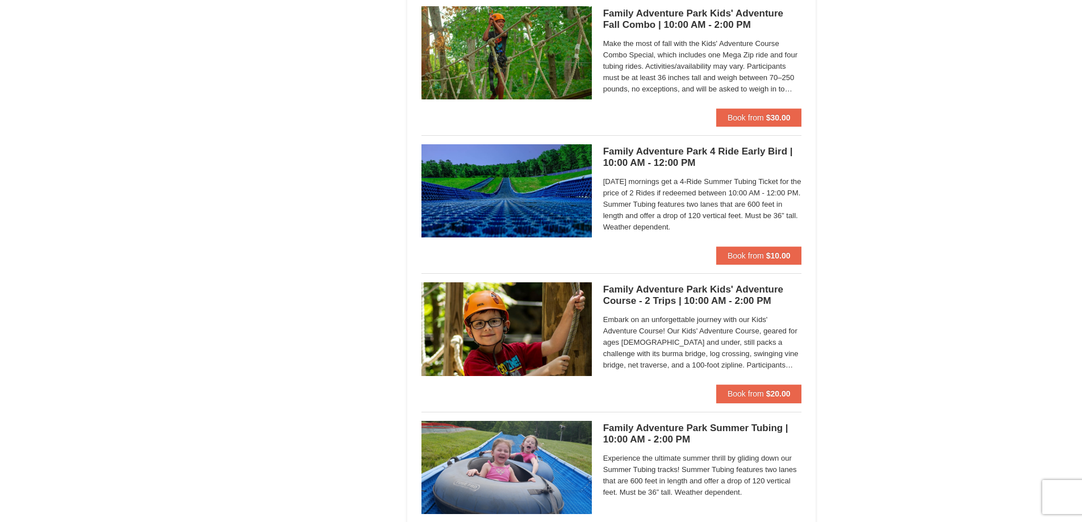
click at [660, 300] on h5 "Family Adventure Park Kids' Adventure Course - 2 Trips | 10:00 AM - 2:00 PM Mas…" at bounding box center [702, 295] width 199 height 23
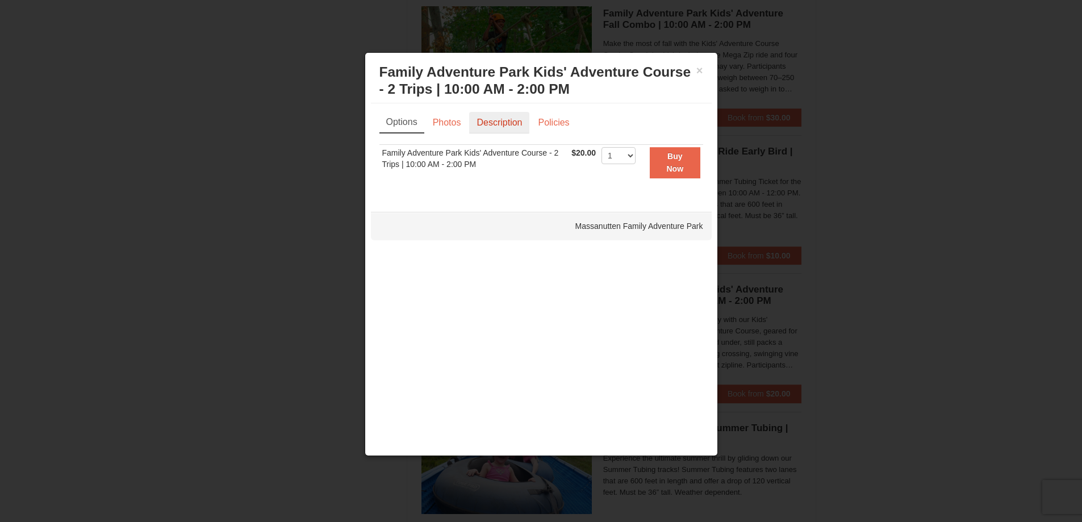
click at [484, 122] on link "Description" at bounding box center [499, 123] width 60 height 22
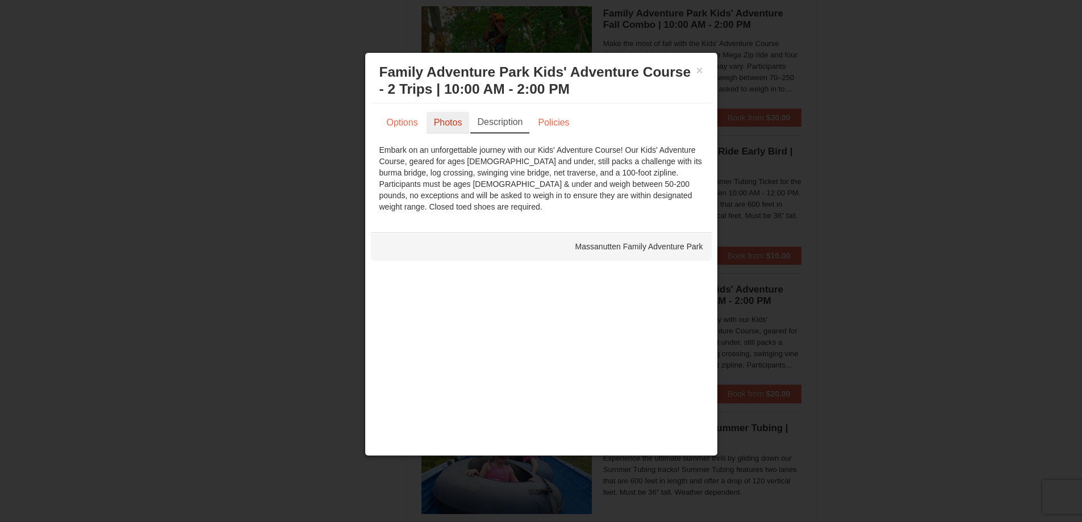
click at [442, 128] on link "Photos" at bounding box center [447, 123] width 43 height 22
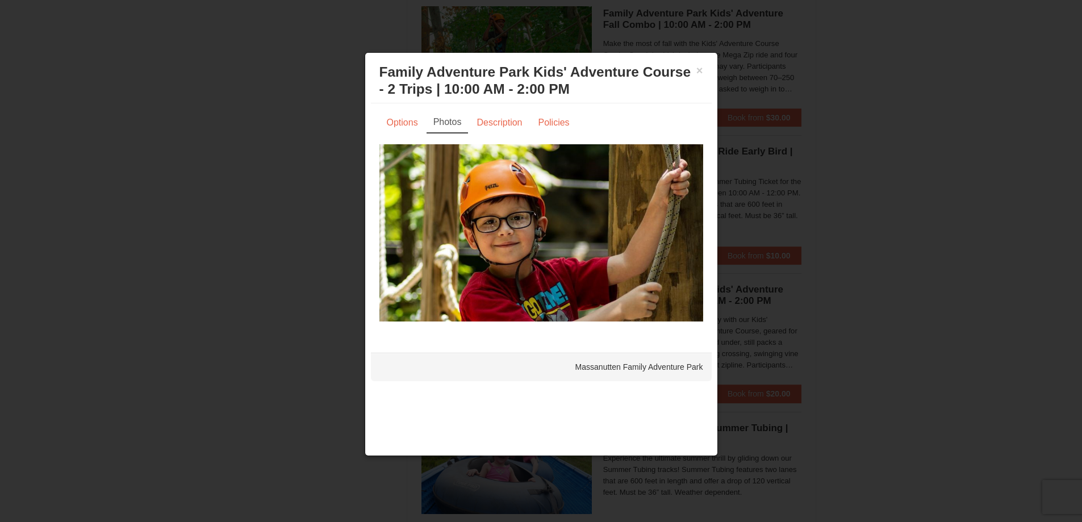
click at [693, 231] on img at bounding box center [541, 232] width 324 height 177
click at [400, 124] on link "Options" at bounding box center [402, 123] width 46 height 22
